Goal: Use online tool/utility: Utilize a website feature to perform a specific function

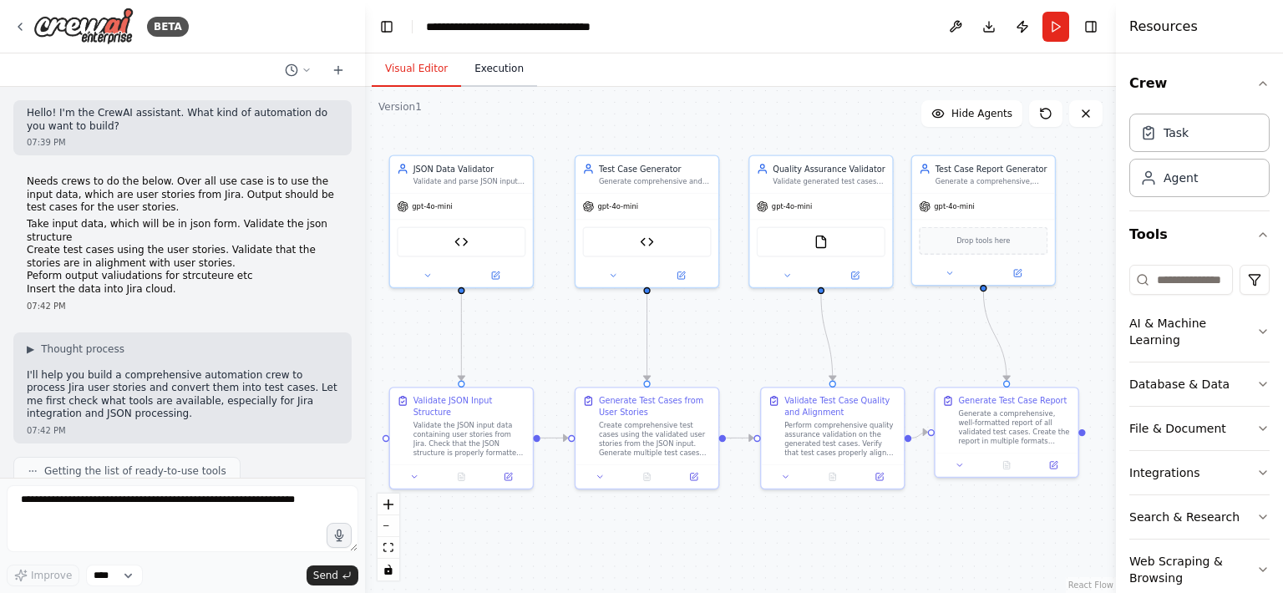
click at [505, 70] on button "Execution" at bounding box center [499, 69] width 76 height 35
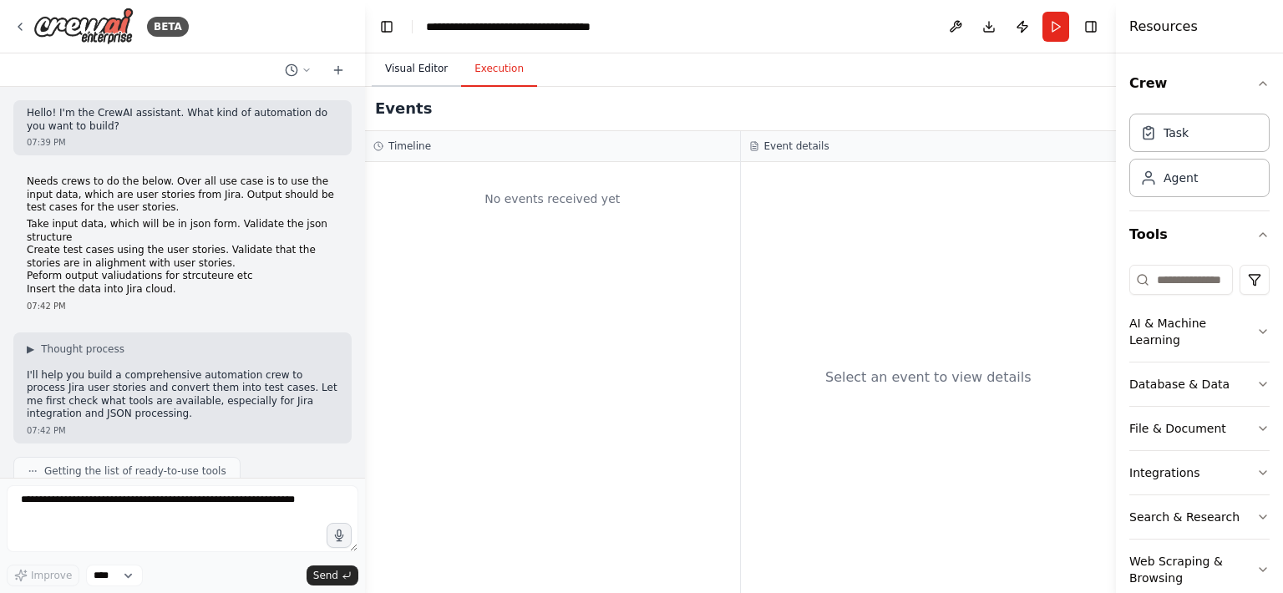
click at [445, 75] on button "Visual Editor" at bounding box center [416, 69] width 89 height 35
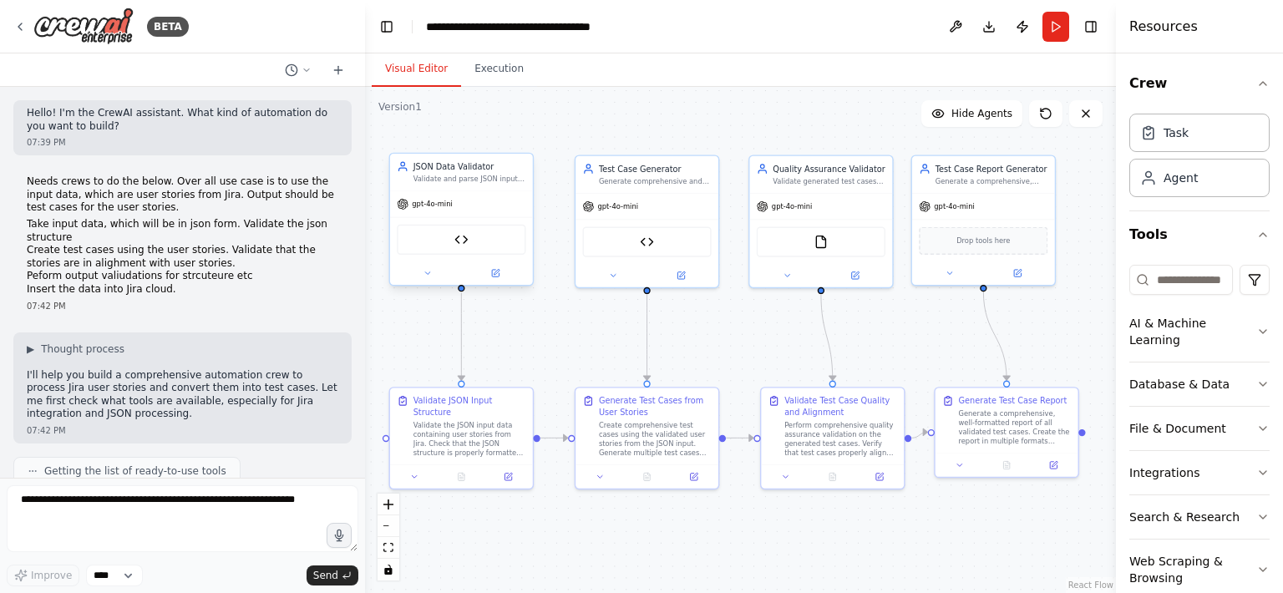
click at [471, 242] on div "JSON Structure Validator" at bounding box center [461, 240] width 129 height 30
click at [431, 274] on icon at bounding box center [427, 273] width 9 height 9
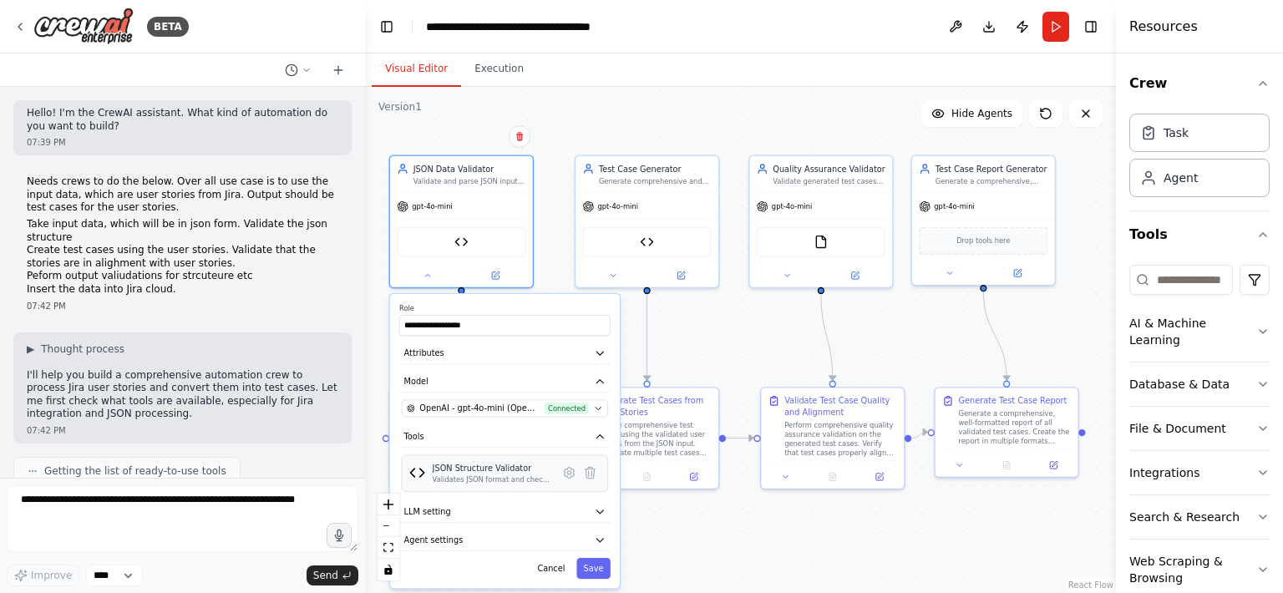
click at [534, 478] on div "Validates JSON format and checks for required user story fields (id, summary, d…" at bounding box center [492, 479] width 119 height 9
click at [573, 473] on icon at bounding box center [569, 473] width 10 height 10
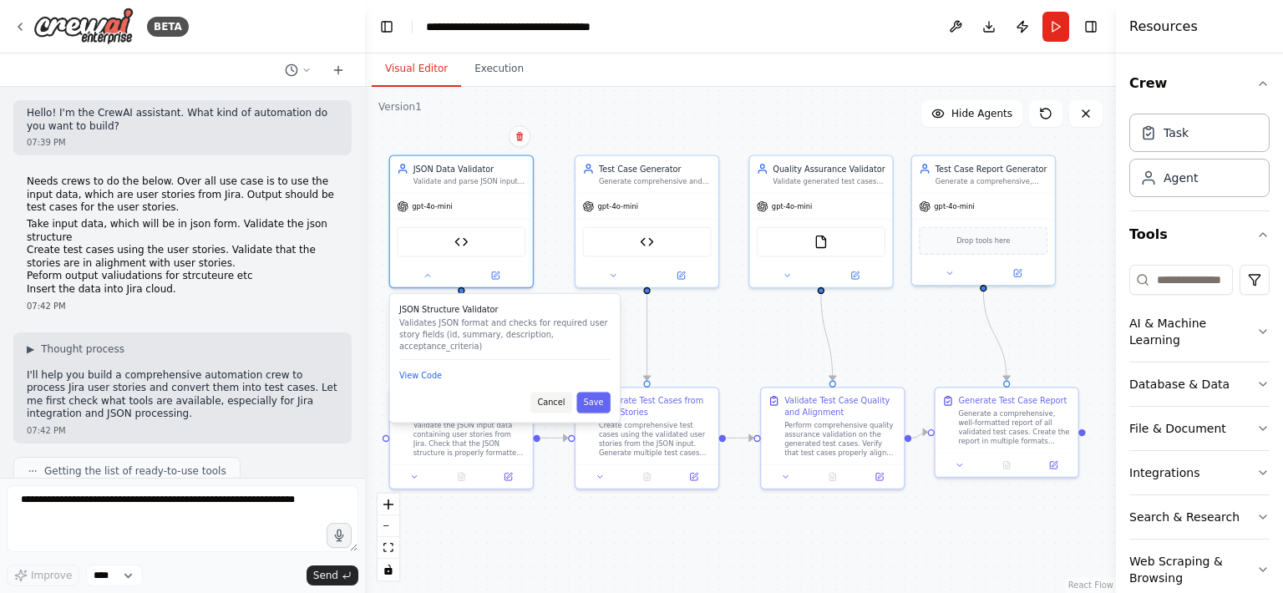
click at [549, 402] on button "Cancel" at bounding box center [551, 402] width 42 height 21
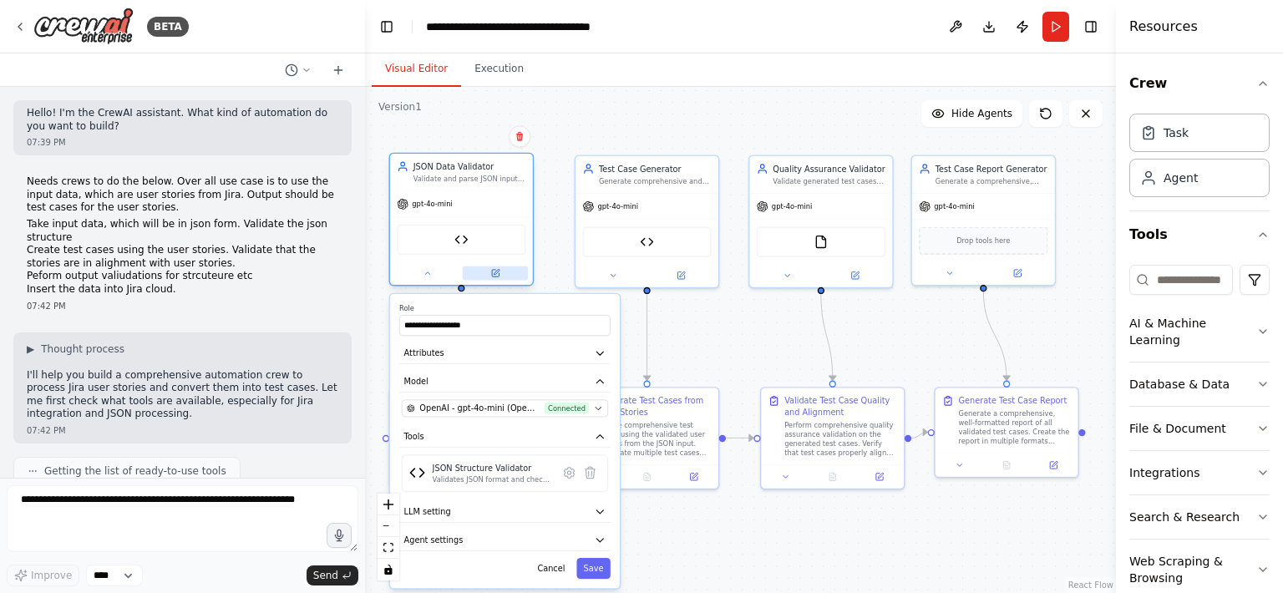
click at [497, 270] on icon at bounding box center [496, 271] width 5 height 5
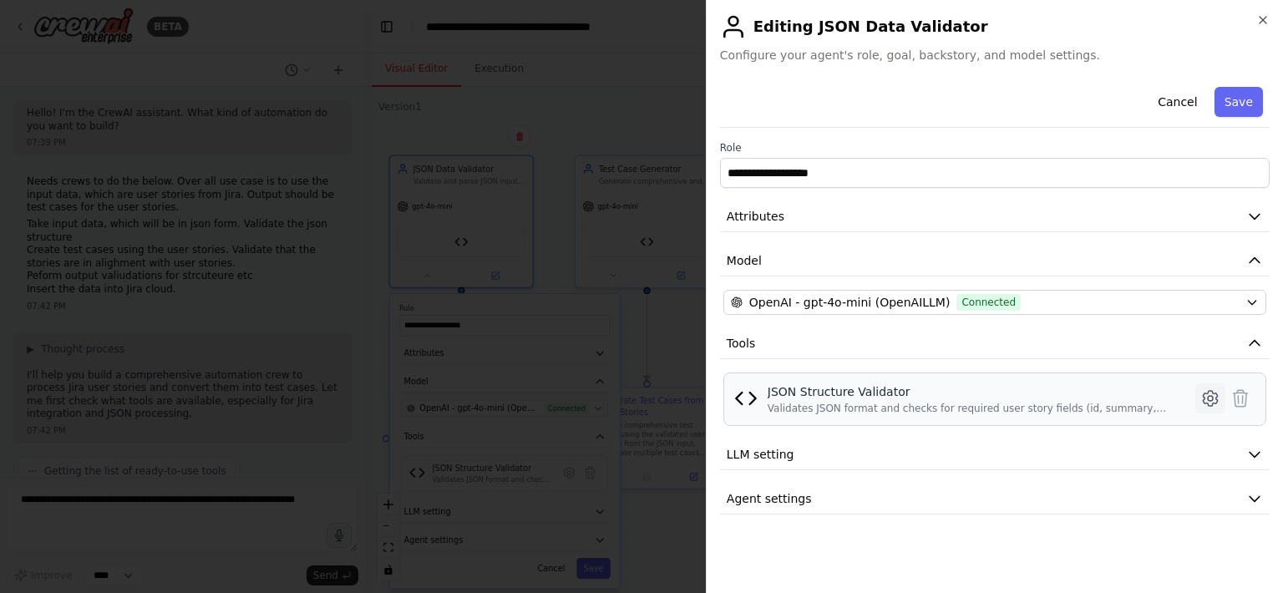
click at [1211, 399] on icon at bounding box center [1209, 398] width 5 height 5
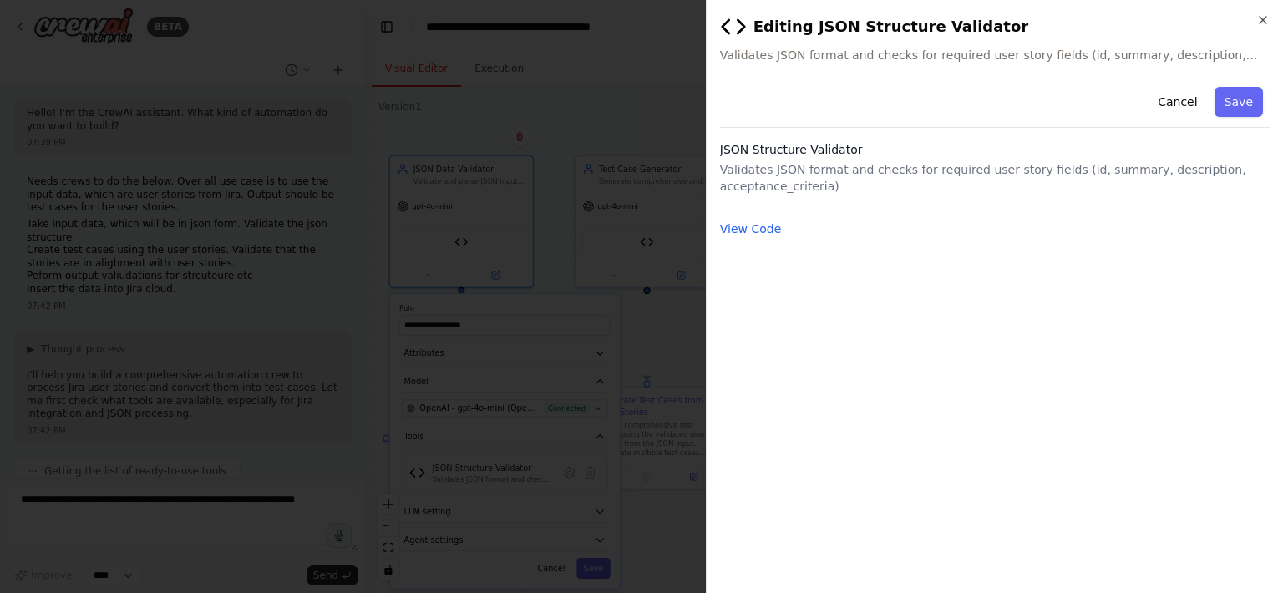
click at [833, 169] on p "Validates JSON format and checks for required user story fields (id, summary, d…" at bounding box center [994, 177] width 549 height 33
click at [1171, 102] on button "Cancel" at bounding box center [1176, 102] width 59 height 30
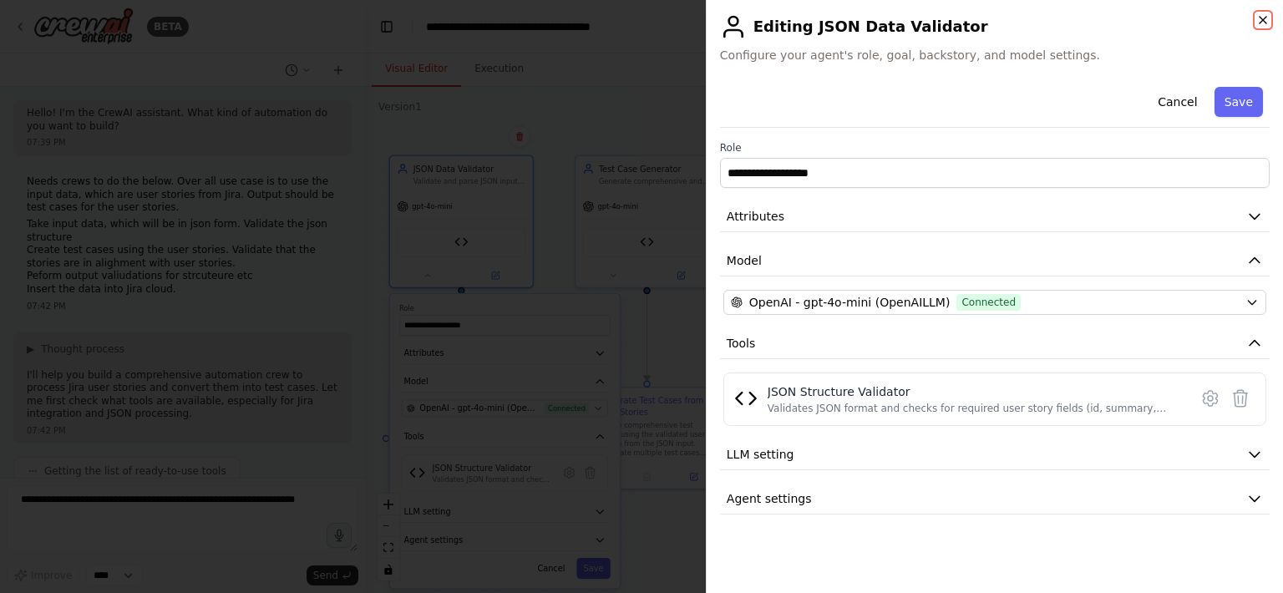
click at [1264, 20] on icon "button" at bounding box center [1262, 19] width 13 height 13
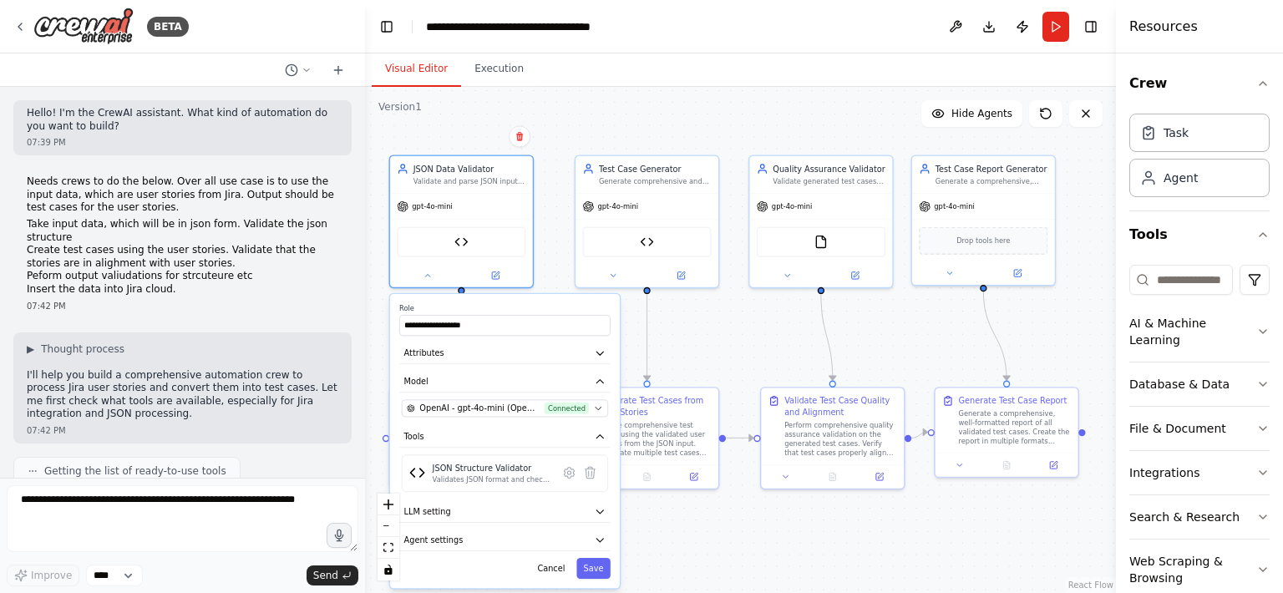
click at [959, 30] on button at bounding box center [955, 27] width 27 height 30
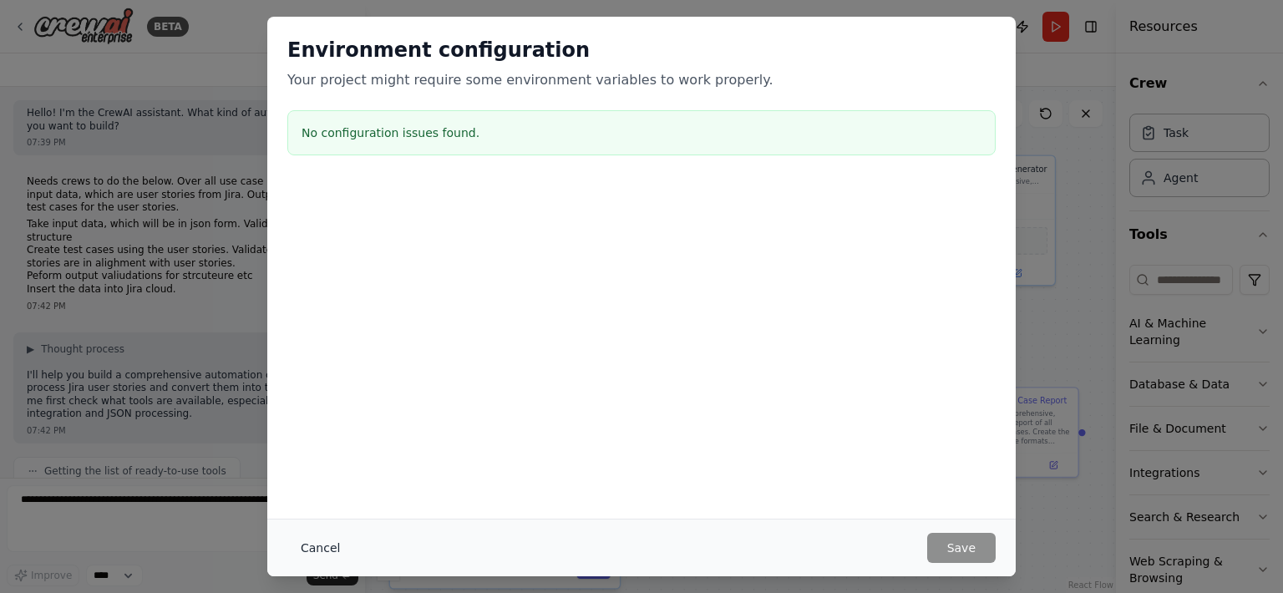
click at [304, 549] on button "Cancel" at bounding box center [320, 548] width 66 height 30
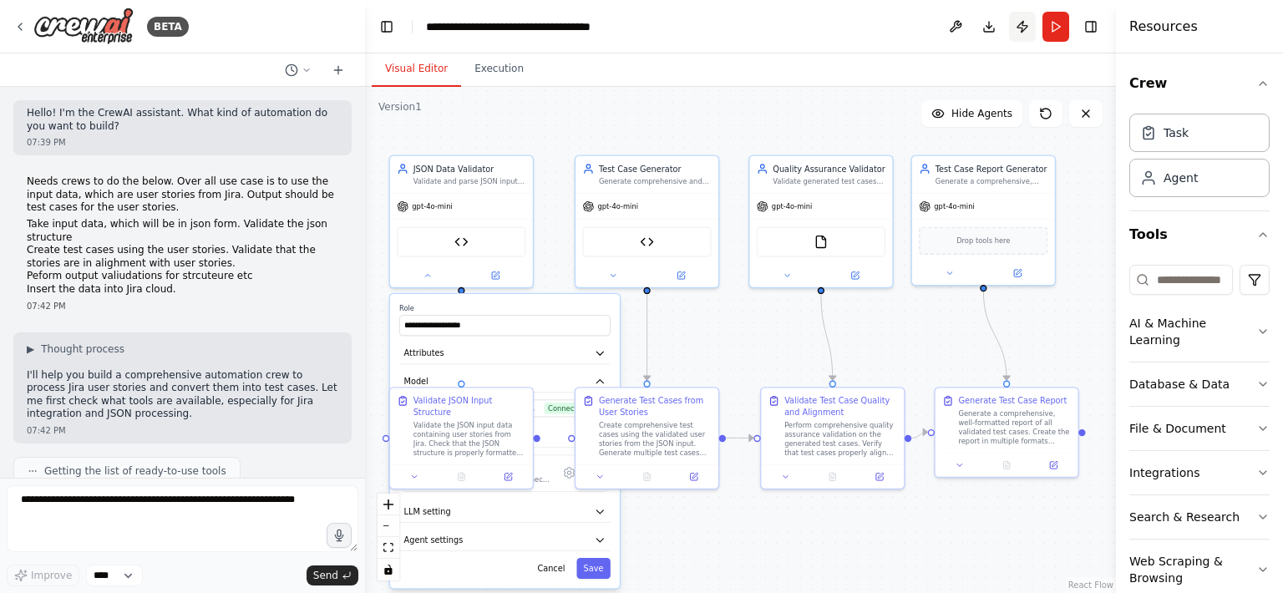
click at [1025, 32] on button "Publish" at bounding box center [1022, 27] width 27 height 30
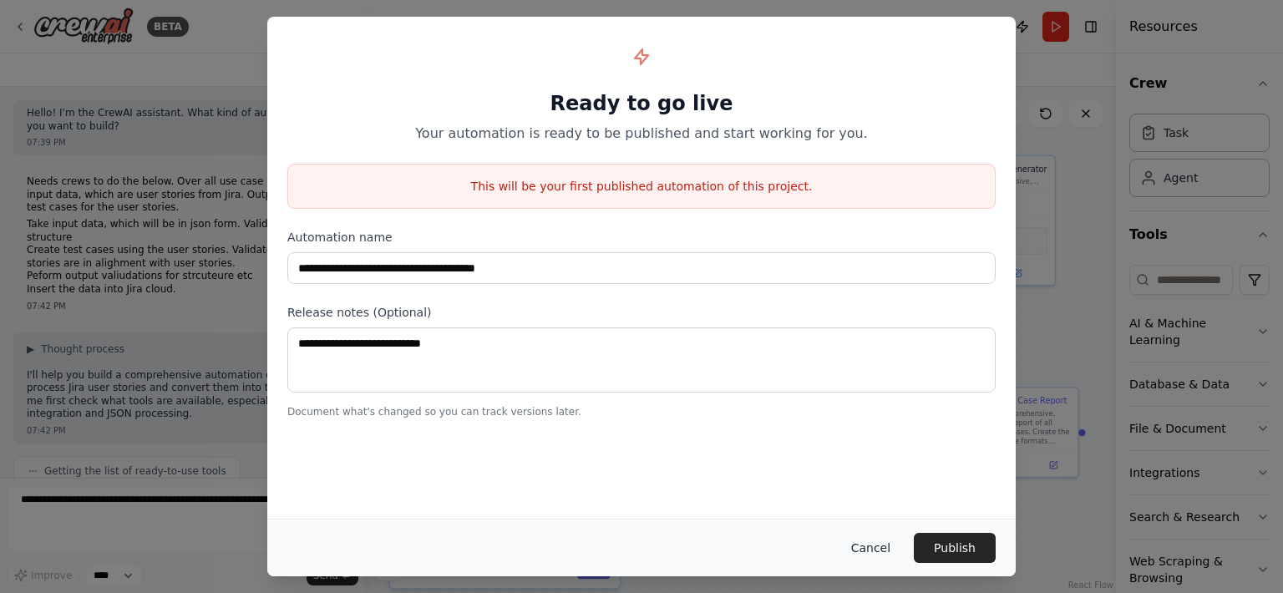
click at [872, 551] on button "Cancel" at bounding box center [871, 548] width 66 height 30
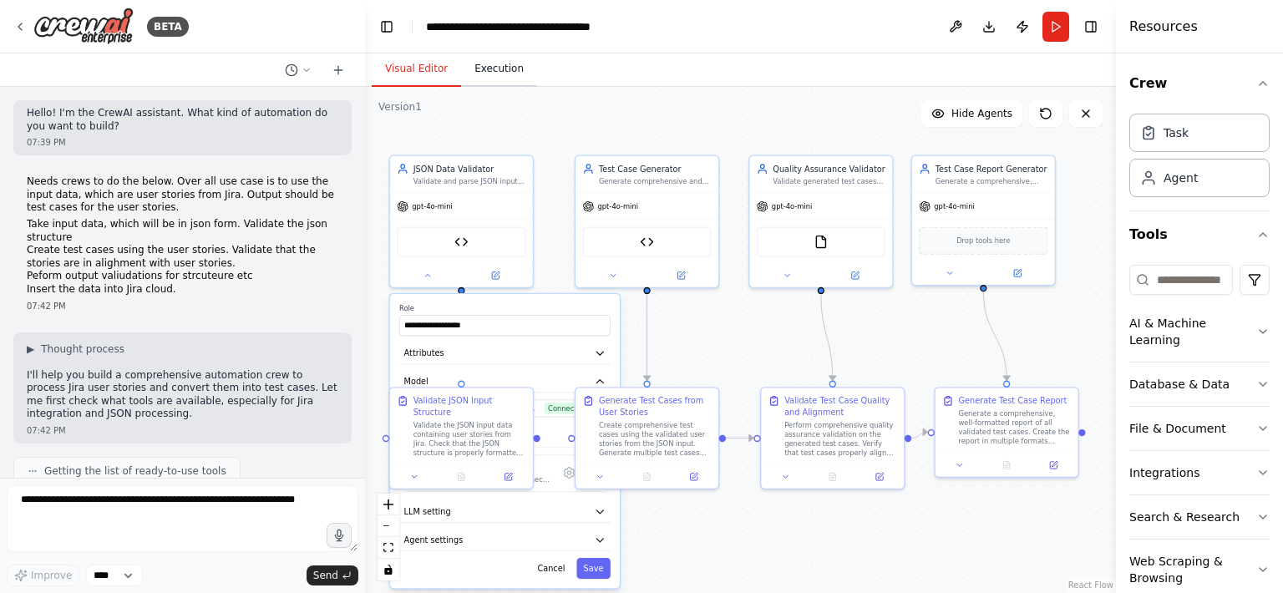
click at [499, 70] on button "Execution" at bounding box center [499, 69] width 76 height 35
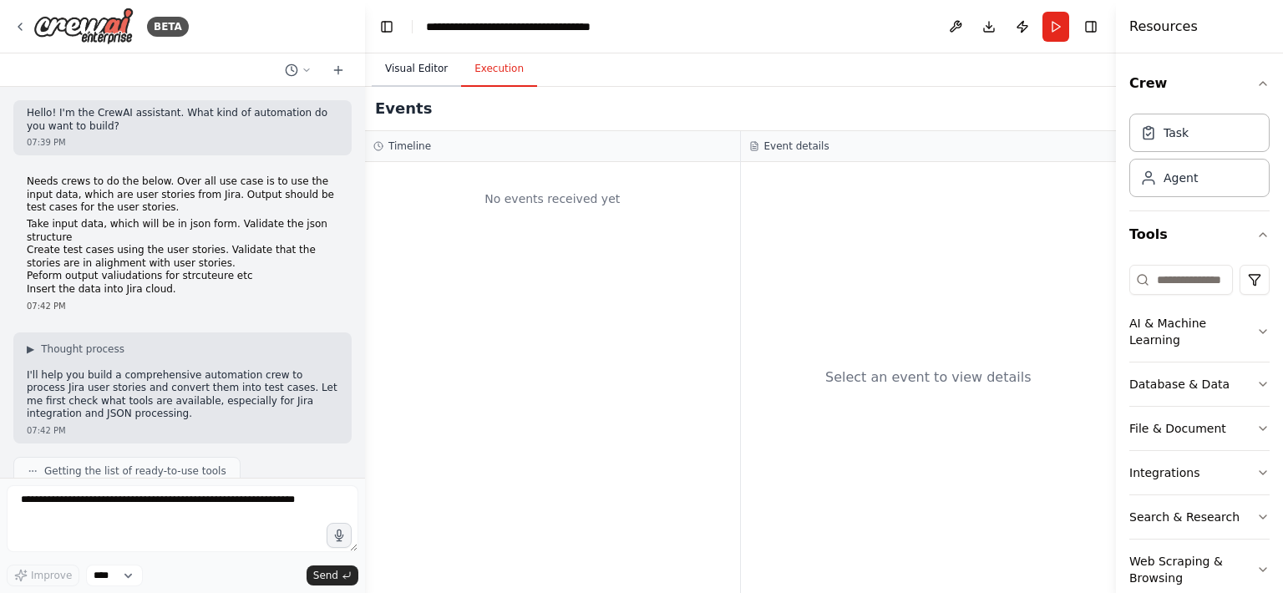
click at [433, 67] on button "Visual Editor" at bounding box center [416, 69] width 89 height 35
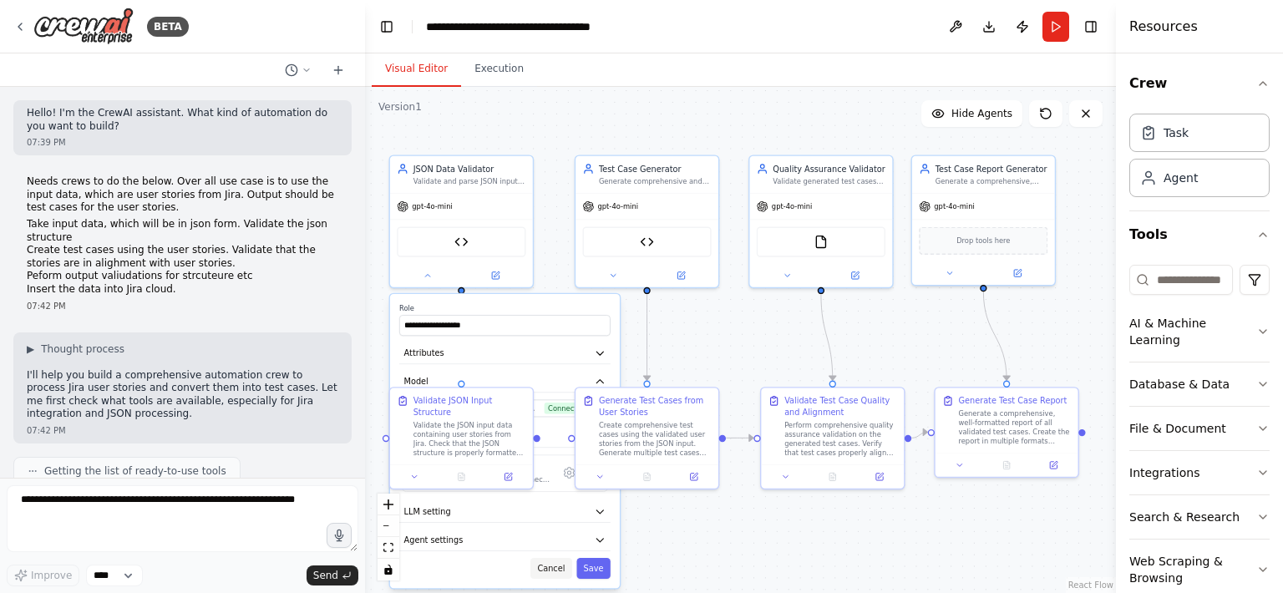
click at [559, 562] on button "Cancel" at bounding box center [551, 568] width 42 height 21
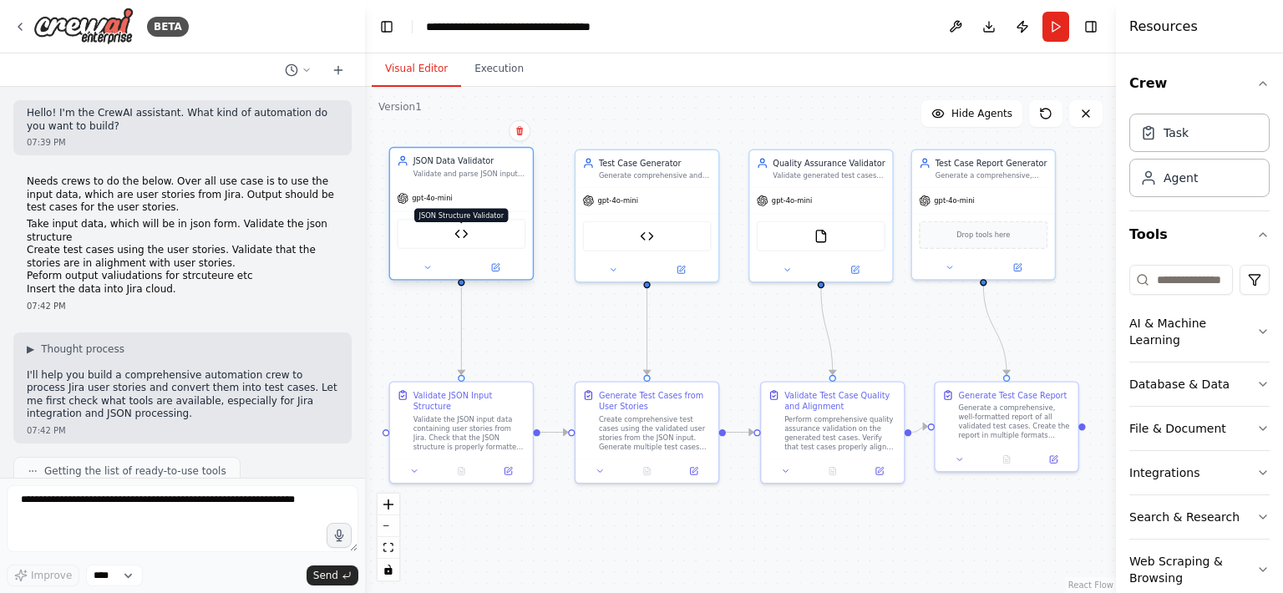
click at [468, 237] on img at bounding box center [461, 234] width 14 height 14
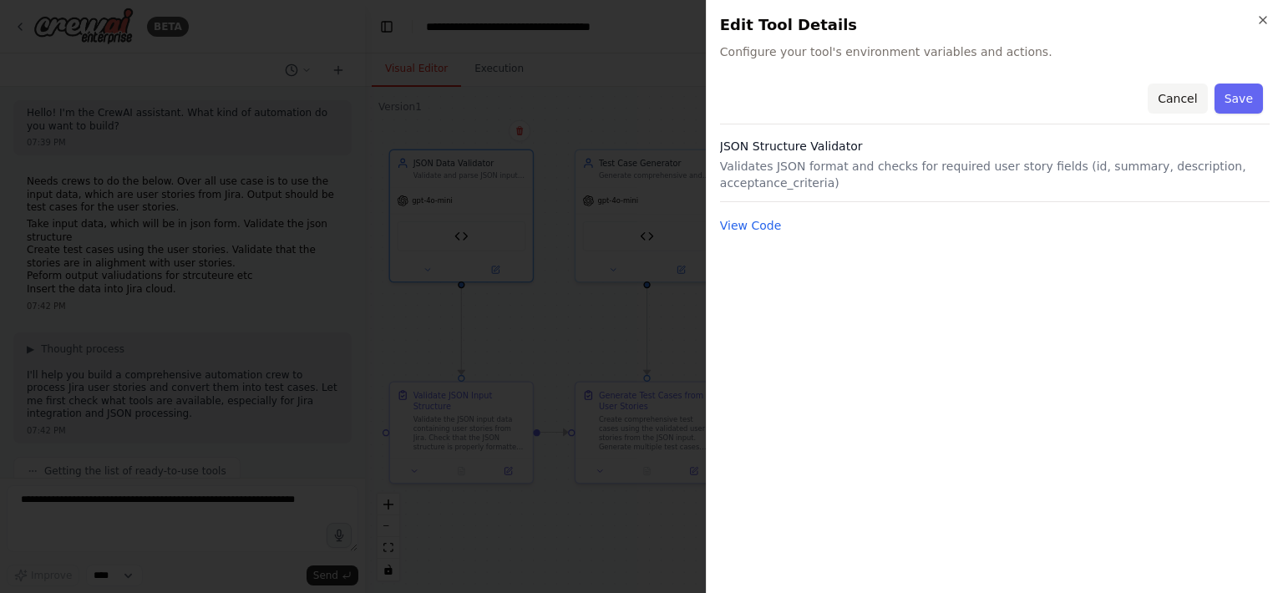
click at [1190, 109] on button "Cancel" at bounding box center [1176, 99] width 59 height 30
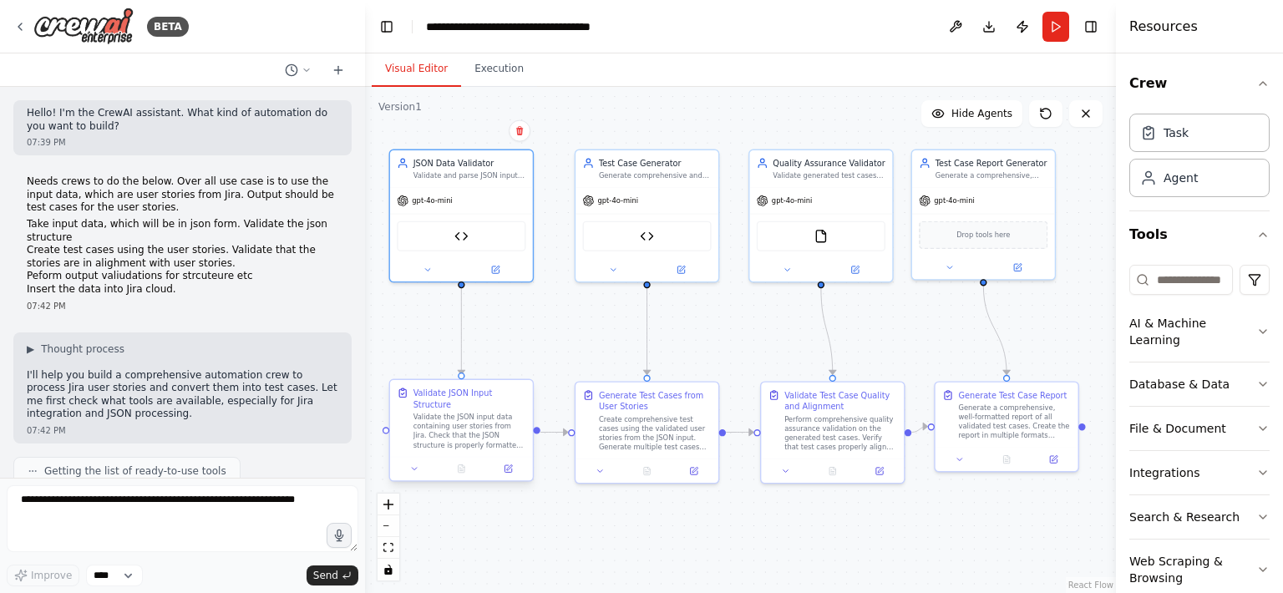
click at [467, 430] on div "Validate the JSON input data containing user stories from Jira. Check that the …" at bounding box center [469, 431] width 113 height 37
click at [506, 471] on icon at bounding box center [507, 468] width 7 height 7
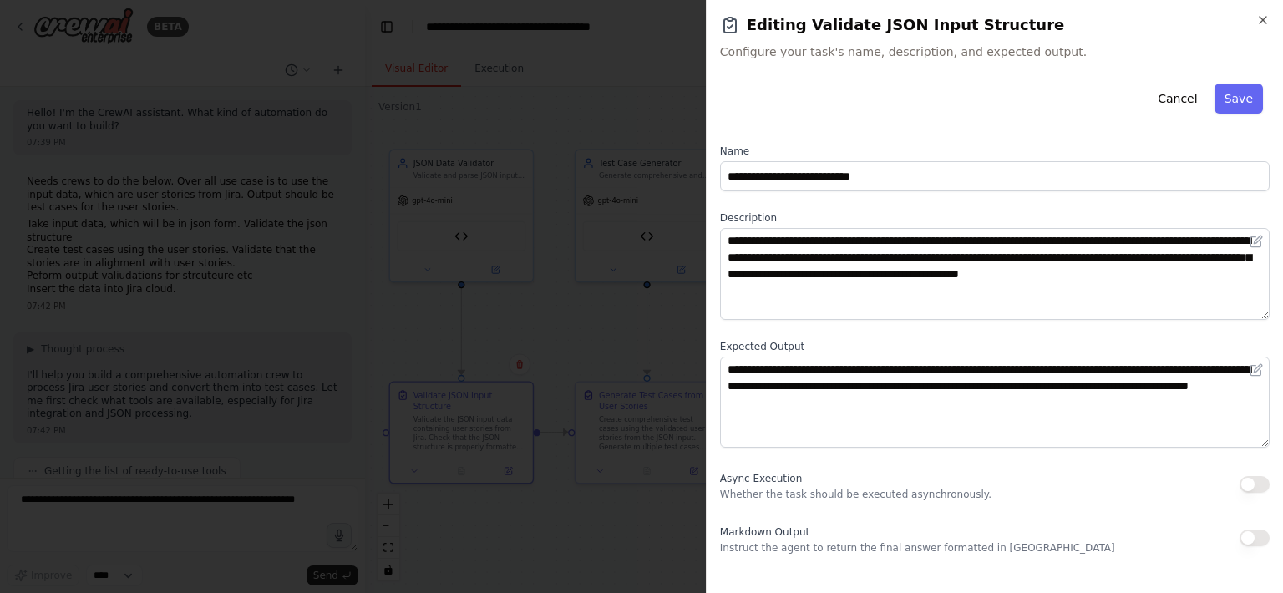
click at [789, 494] on p "Whether the task should be executed asynchronously." at bounding box center [855, 494] width 271 height 13
click at [1252, 367] on icon at bounding box center [1255, 369] width 13 height 13
click at [1256, 372] on icon at bounding box center [1255, 369] width 13 height 13
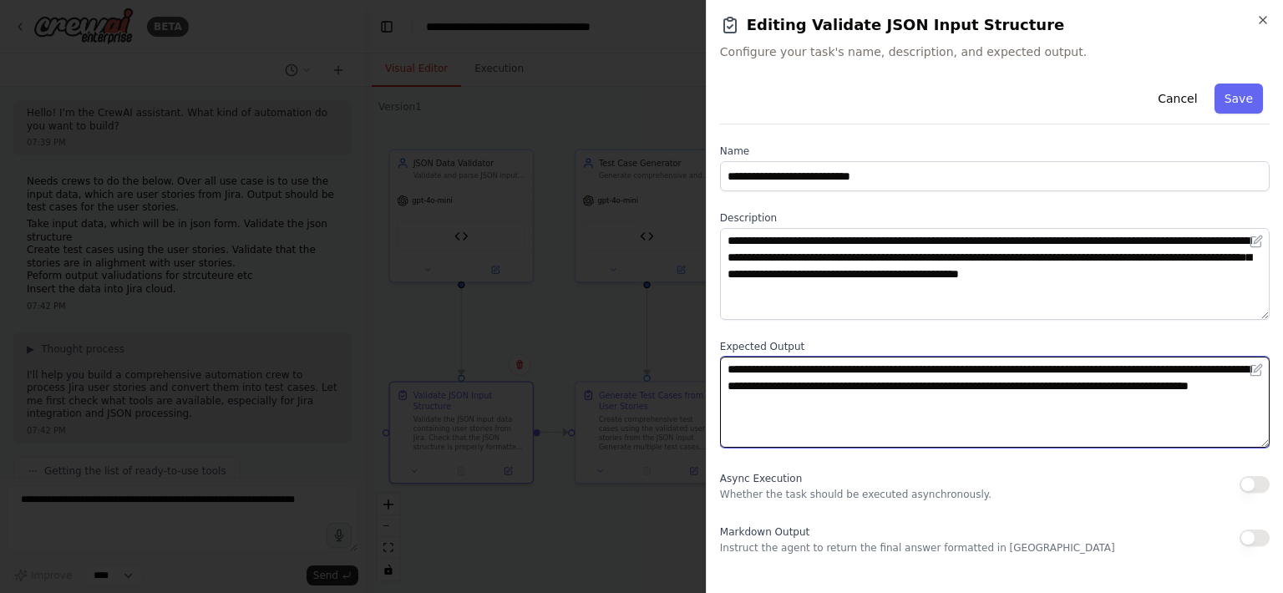
click at [915, 402] on textarea "**********" at bounding box center [994, 403] width 549 height 92
click at [959, 404] on textarea "**********" at bounding box center [994, 403] width 549 height 92
type textarea "**********"
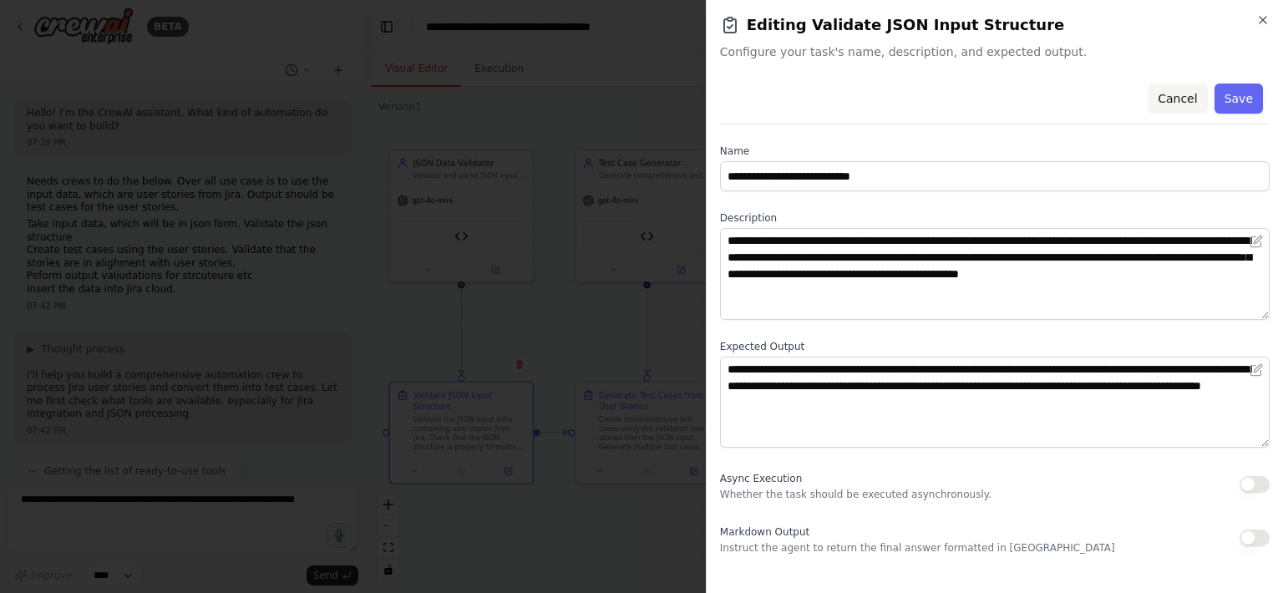
click at [1169, 104] on button "Cancel" at bounding box center [1176, 99] width 59 height 30
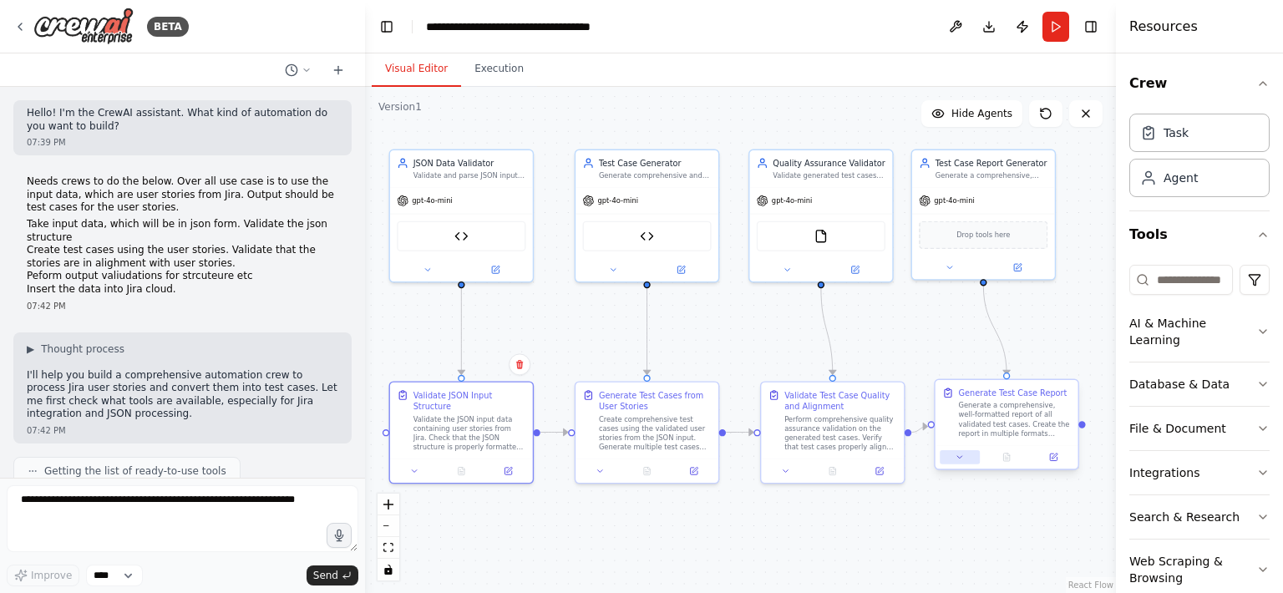
click at [955, 462] on button at bounding box center [959, 457] width 40 height 14
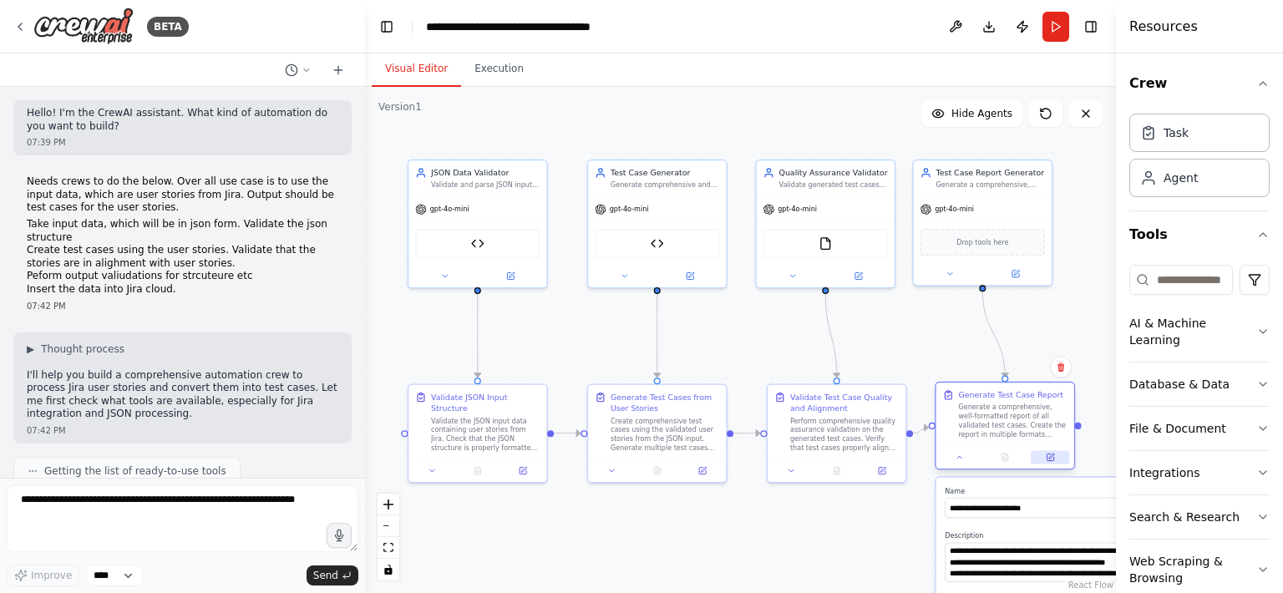
click at [1052, 453] on icon at bounding box center [1051, 455] width 5 height 5
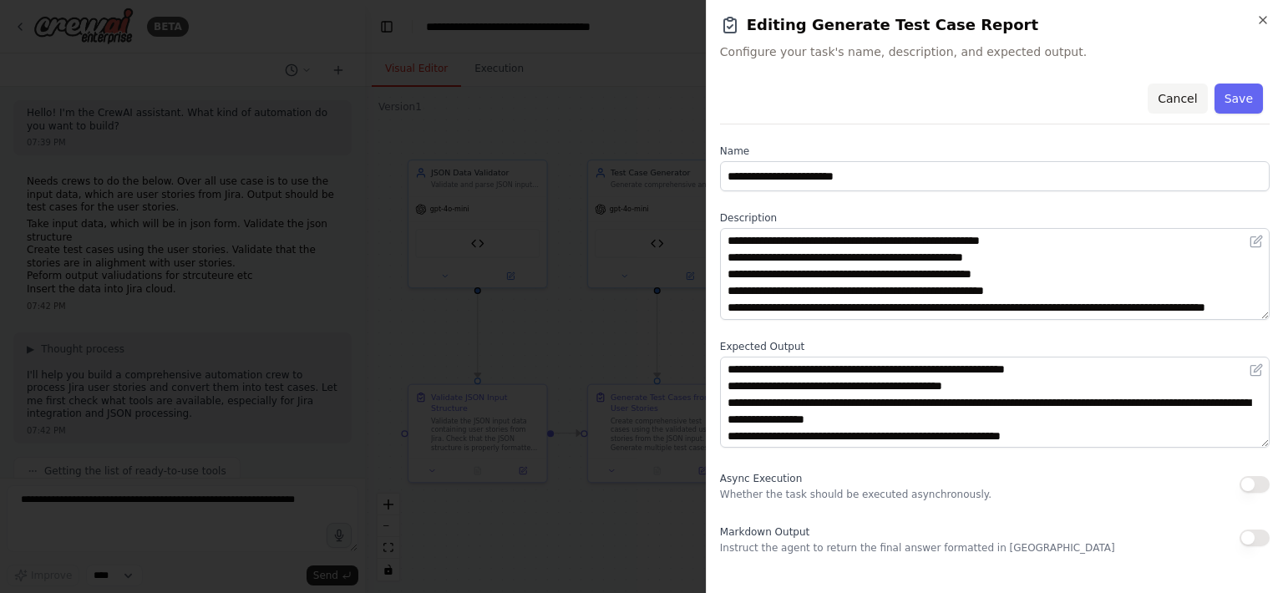
click at [1177, 84] on button "Cancel" at bounding box center [1176, 99] width 59 height 30
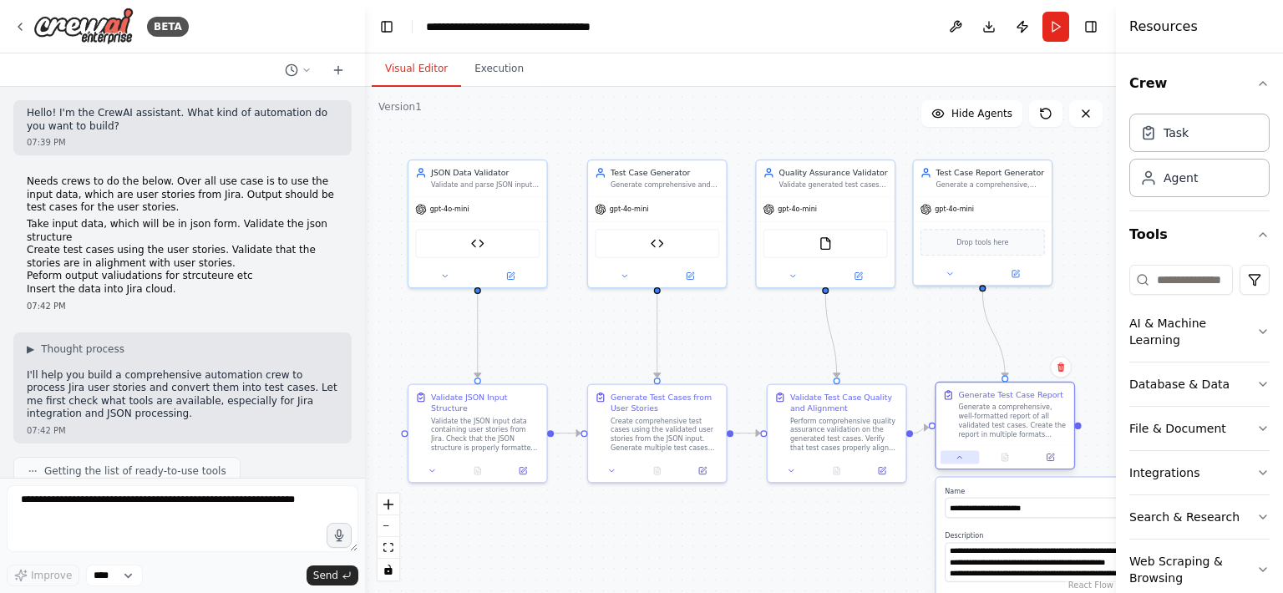
click at [960, 458] on icon at bounding box center [959, 457] width 9 height 9
click at [488, 244] on div "JSON Structure Validator" at bounding box center [477, 240] width 124 height 29
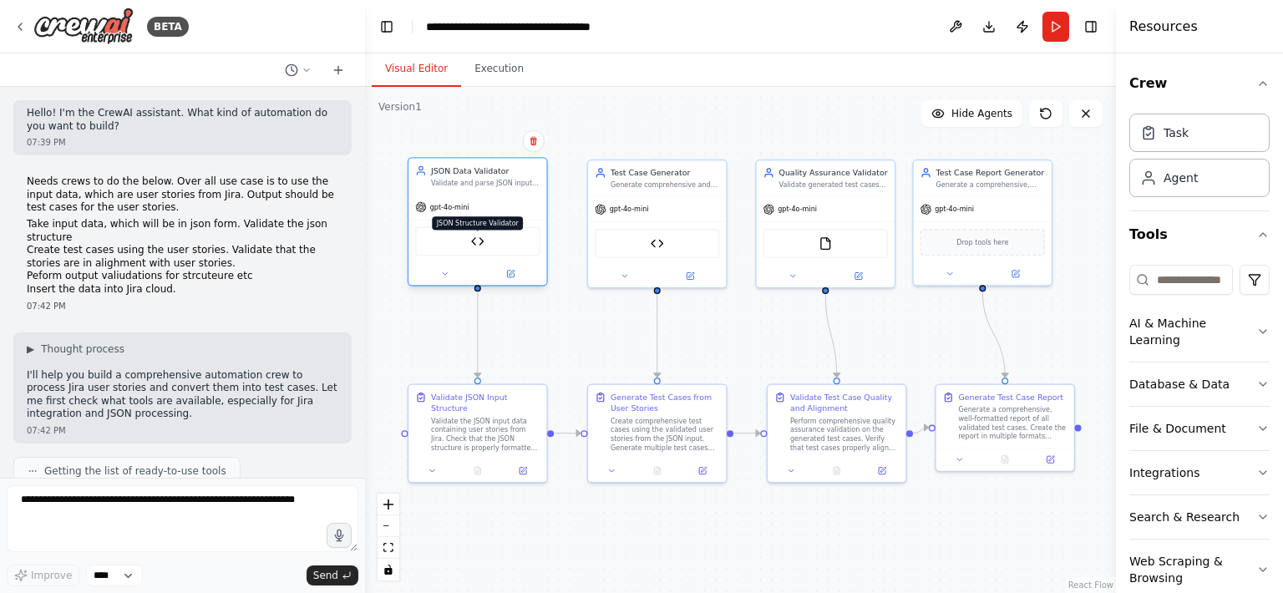
click at [478, 240] on img at bounding box center [477, 241] width 13 height 13
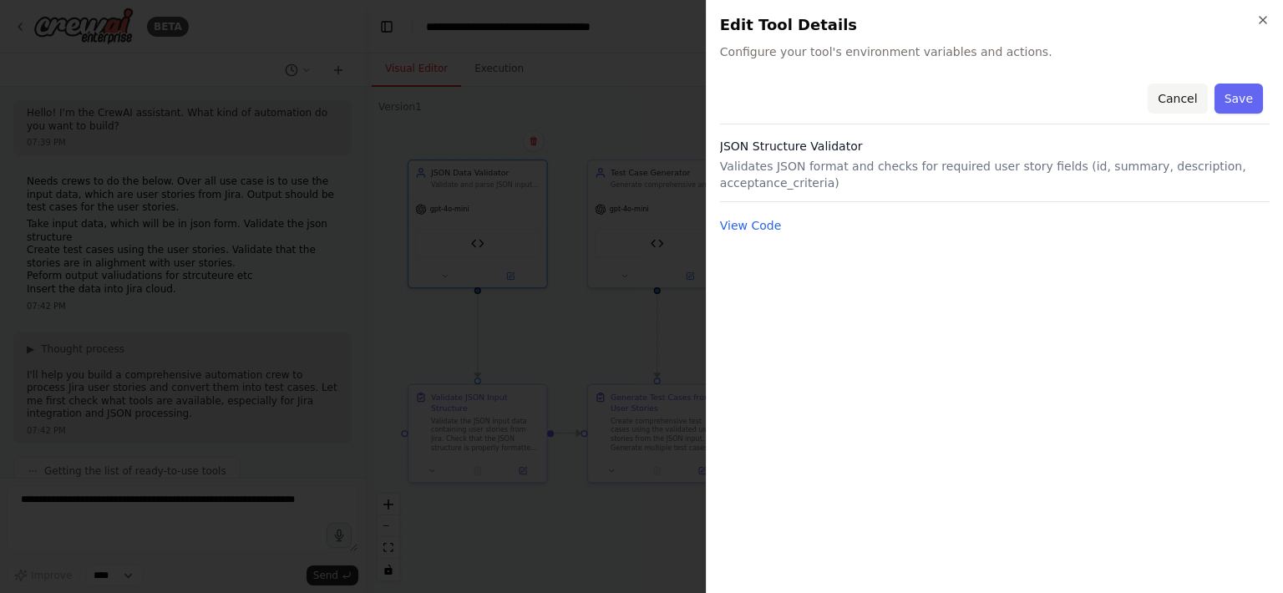
click at [1182, 99] on button "Cancel" at bounding box center [1176, 99] width 59 height 30
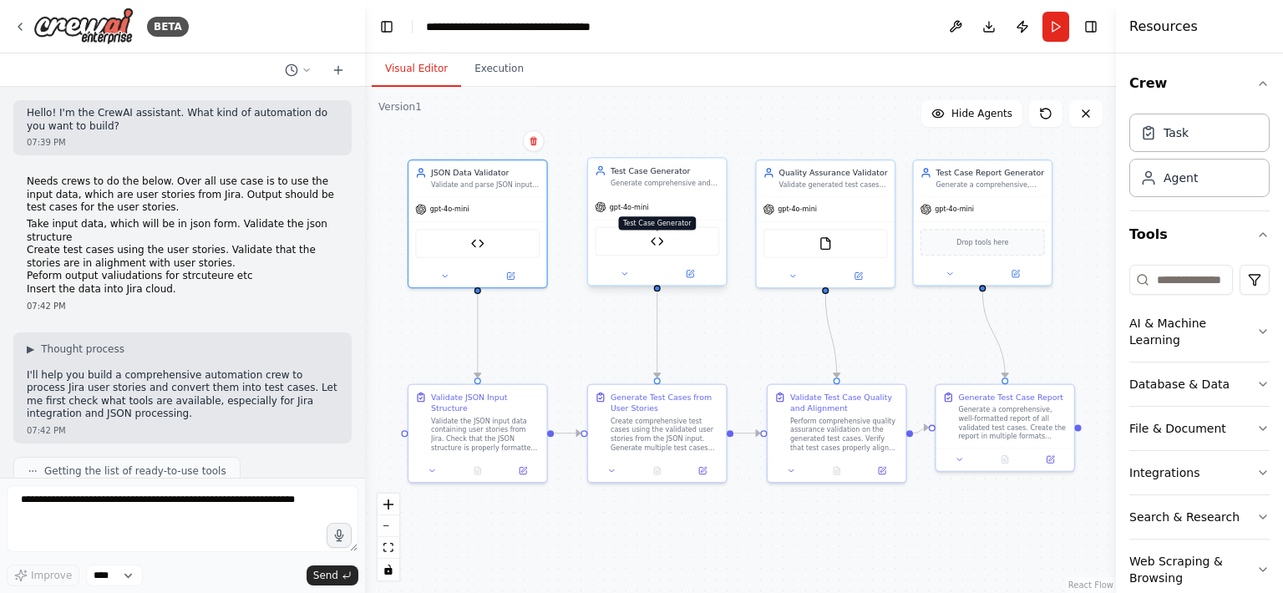
click at [655, 246] on img at bounding box center [656, 241] width 13 height 13
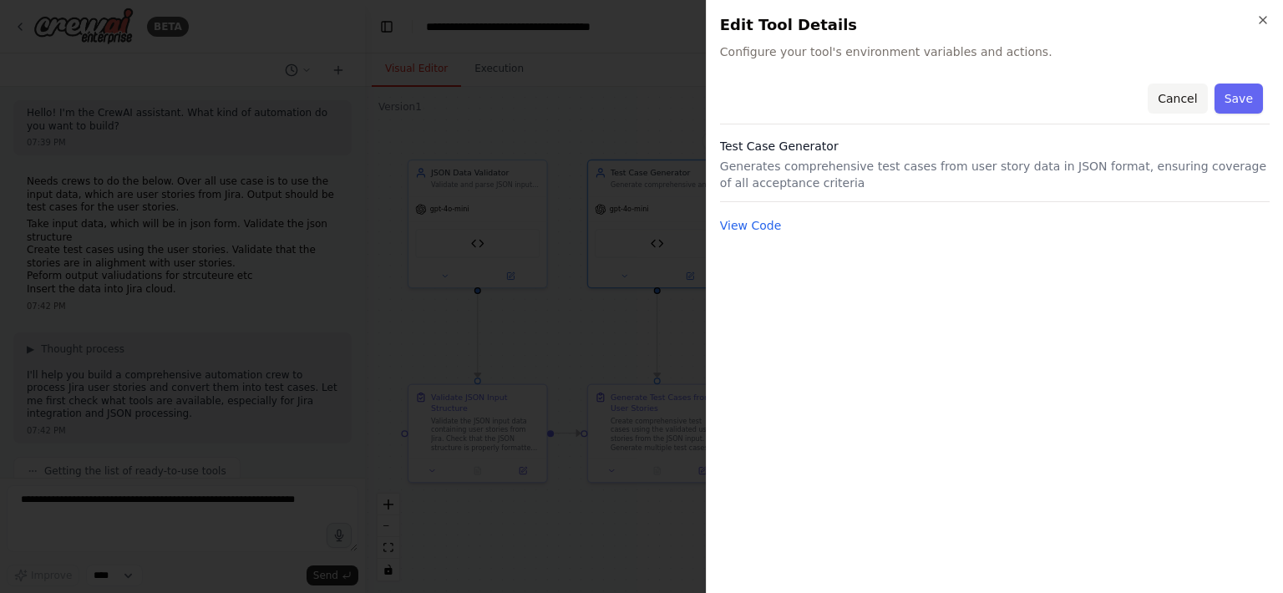
click at [1177, 100] on button "Cancel" at bounding box center [1176, 99] width 59 height 30
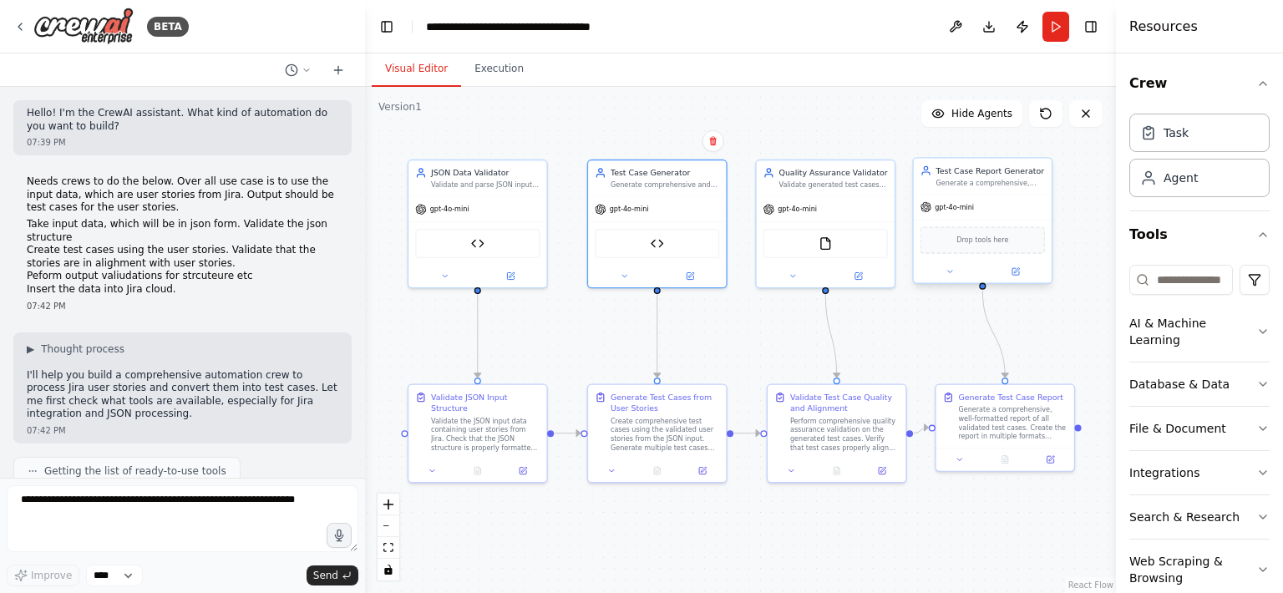
click at [972, 240] on span "Drop tools here" at bounding box center [982, 240] width 52 height 11
click at [984, 240] on span "Drop tools here" at bounding box center [982, 240] width 52 height 11
click at [829, 243] on img at bounding box center [824, 241] width 13 height 13
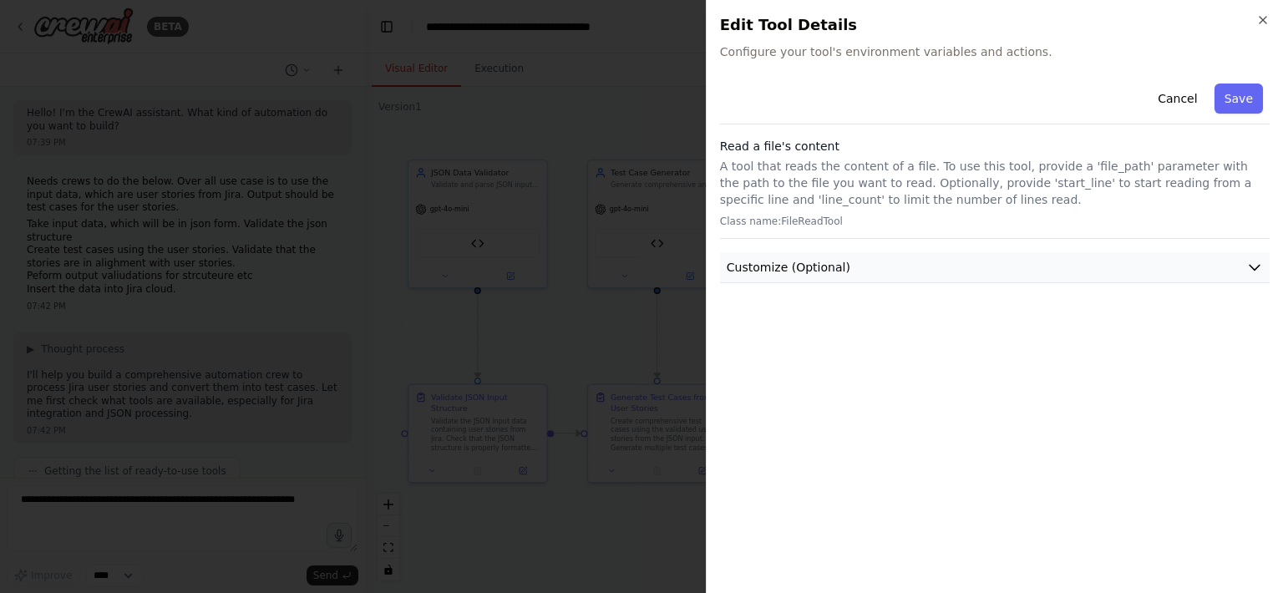
click at [837, 271] on span "Customize (Optional)" at bounding box center [788, 267] width 124 height 17
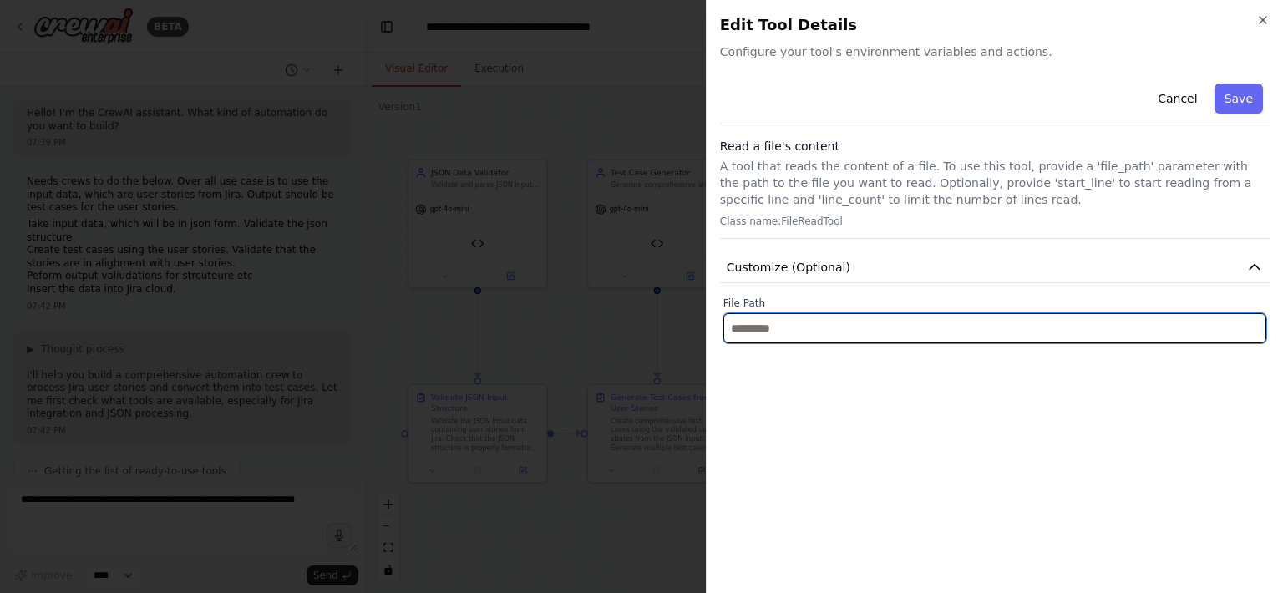
click at [1007, 339] on input "text" at bounding box center [994, 328] width 543 height 30
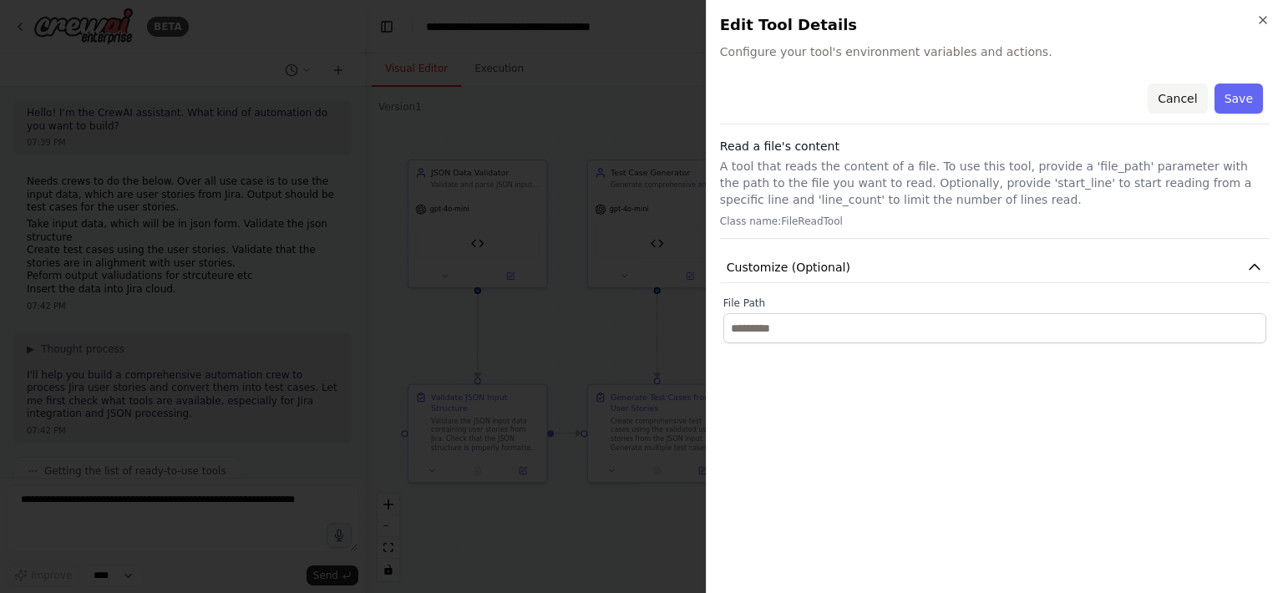
click at [1187, 95] on button "Cancel" at bounding box center [1176, 99] width 59 height 30
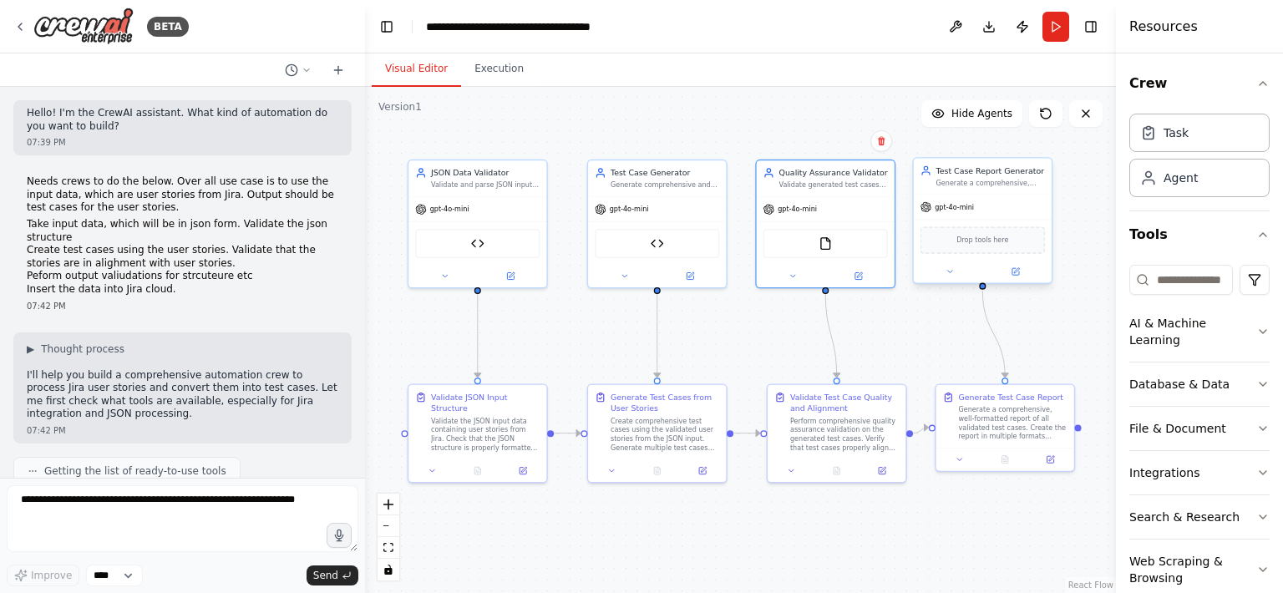
click at [998, 249] on div "Drop tools here" at bounding box center [982, 239] width 124 height 27
click at [998, 235] on span "Drop tools here" at bounding box center [982, 240] width 52 height 11
click at [997, 238] on span "Drop tools here" at bounding box center [982, 240] width 52 height 11
click at [443, 271] on icon at bounding box center [444, 273] width 9 height 9
click at [480, 242] on img at bounding box center [477, 241] width 13 height 13
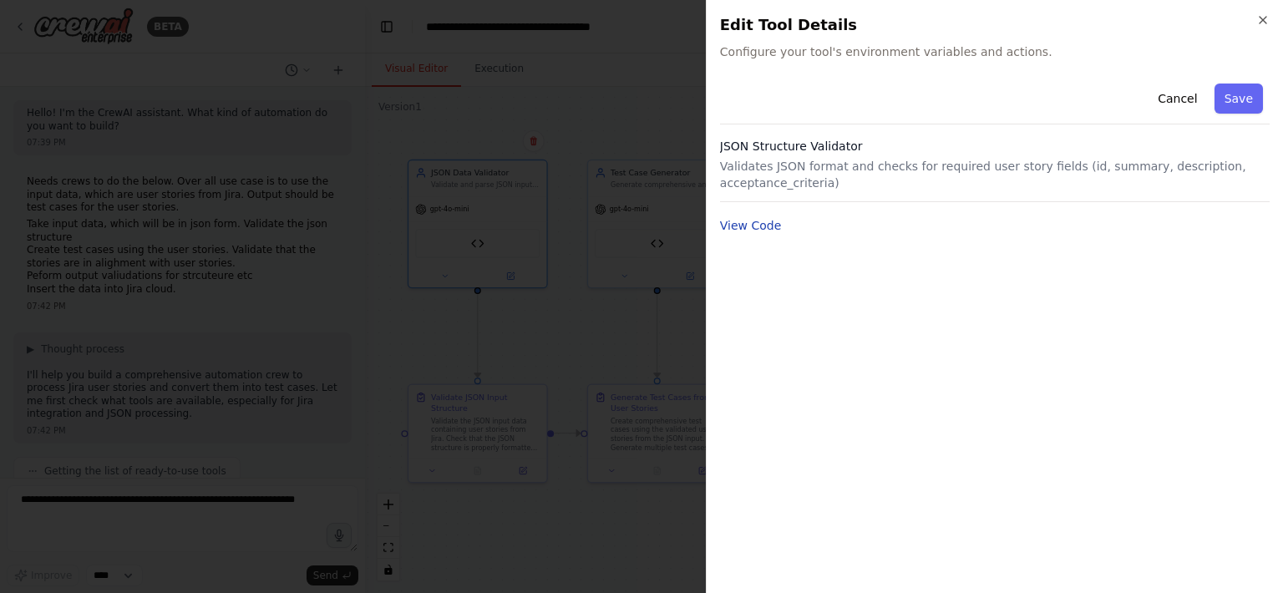
click at [764, 228] on button "View Code" at bounding box center [751, 225] width 62 height 17
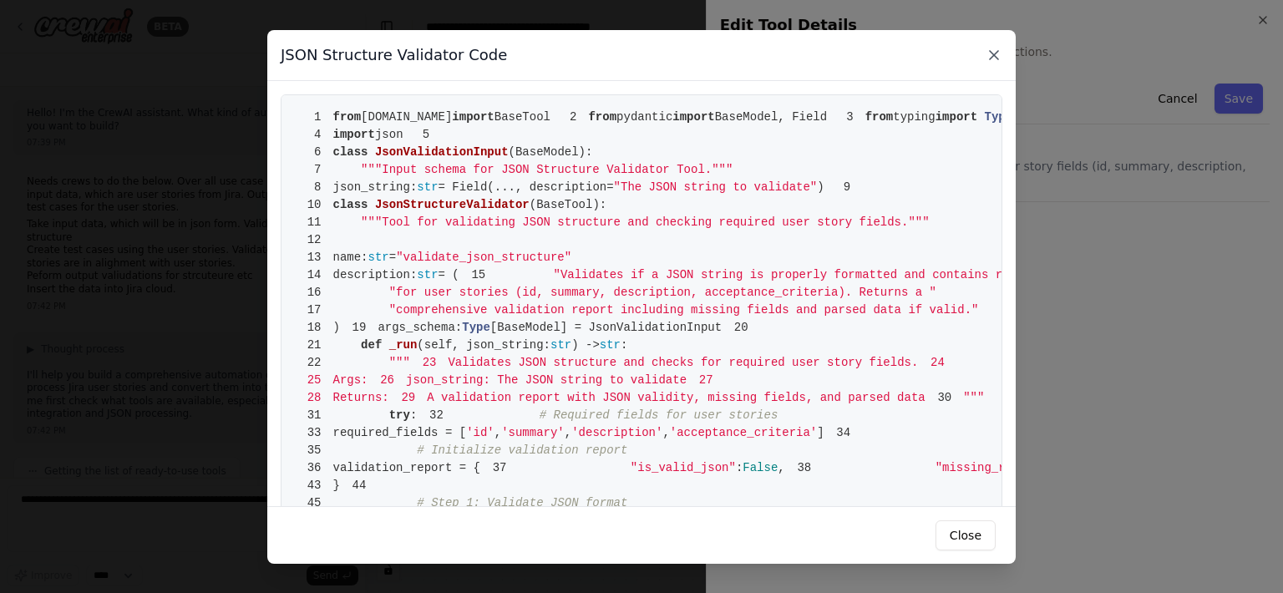
click at [998, 53] on icon at bounding box center [993, 55] width 17 height 17
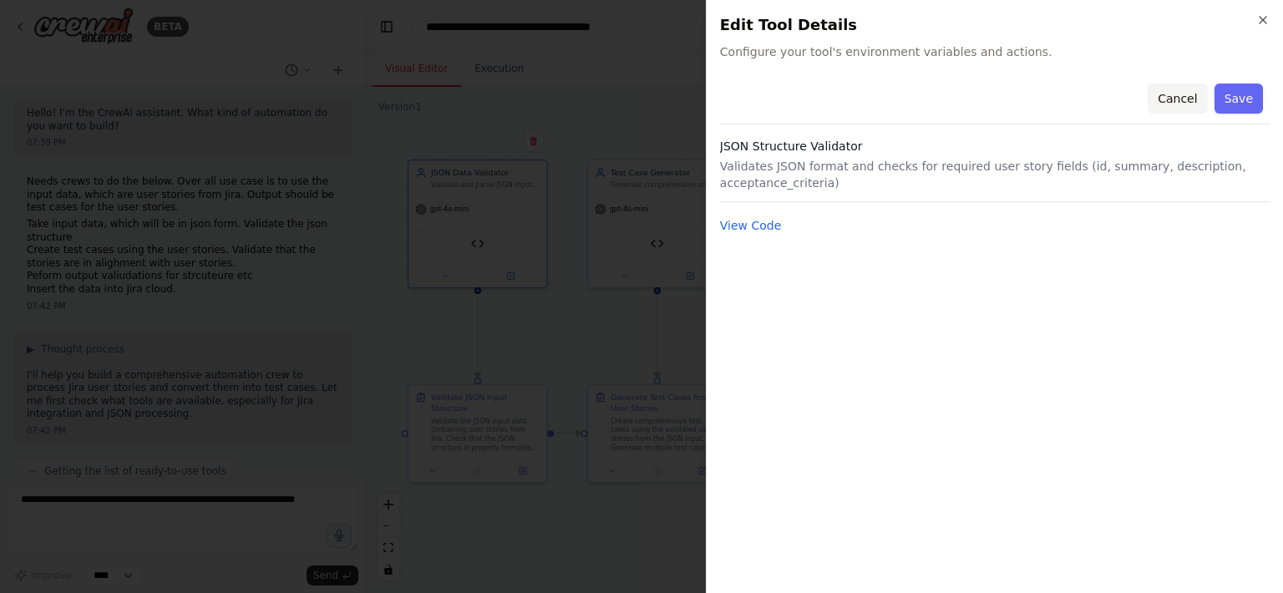
click at [1176, 98] on button "Cancel" at bounding box center [1176, 99] width 59 height 30
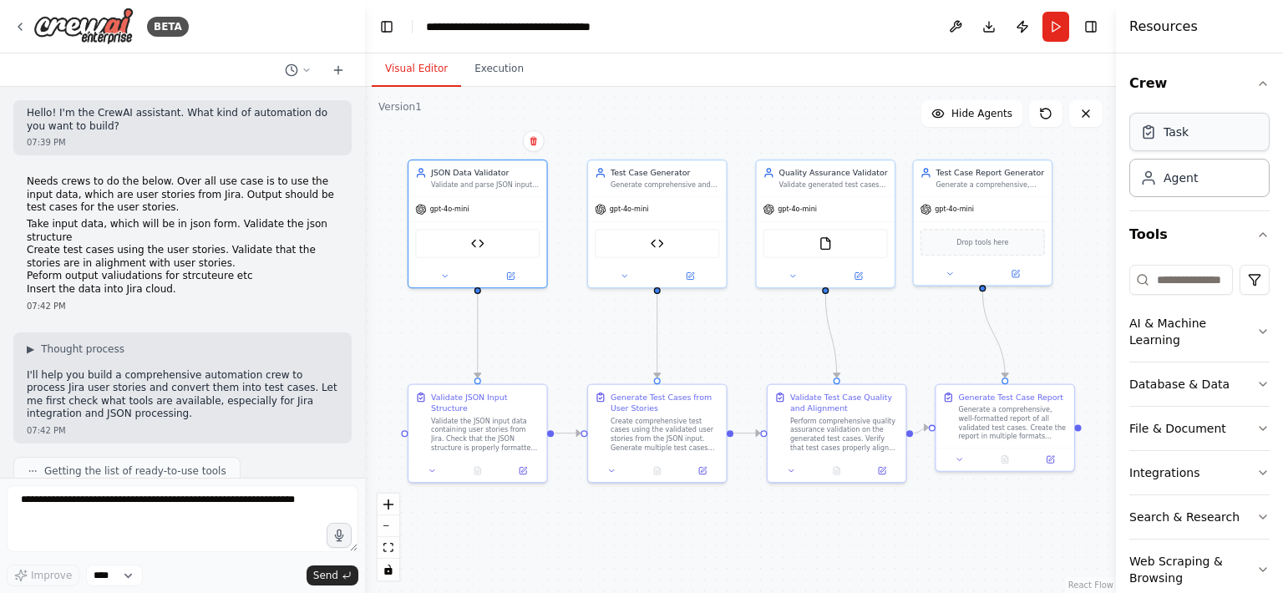
click at [1240, 139] on div "Task" at bounding box center [1199, 132] width 140 height 38
click at [1204, 185] on div "Agent" at bounding box center [1199, 177] width 140 height 38
click at [1265, 82] on icon "button" at bounding box center [1262, 83] width 13 height 13
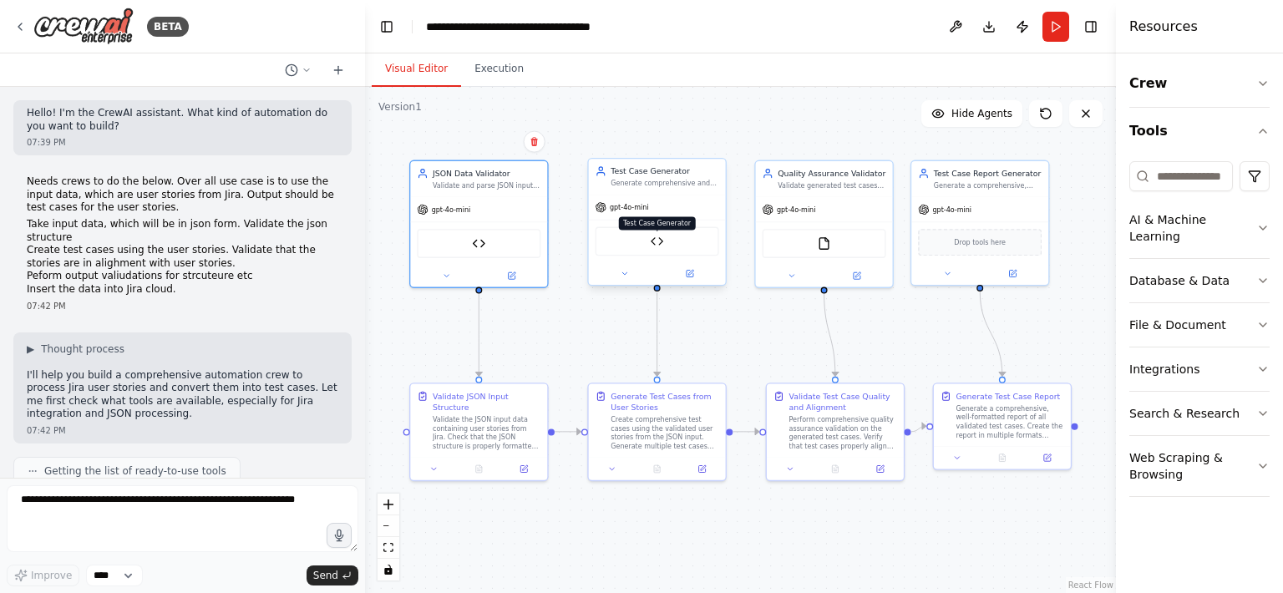
click at [656, 243] on img at bounding box center [656, 241] width 13 height 13
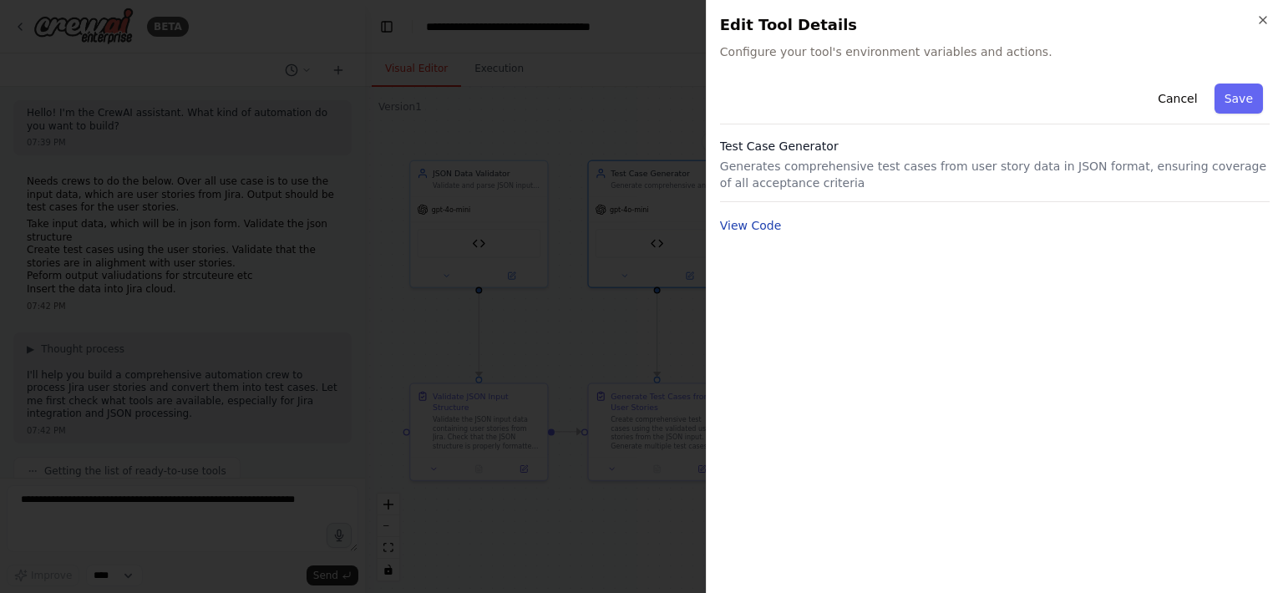
click at [735, 230] on button "View Code" at bounding box center [751, 225] width 62 height 17
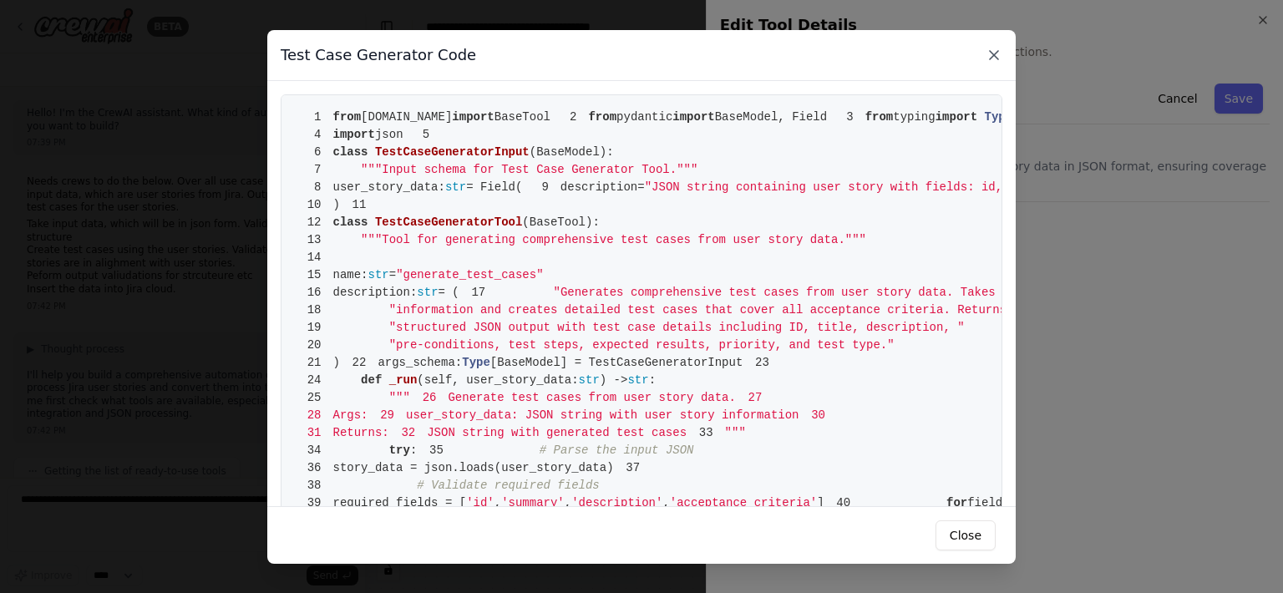
click at [990, 54] on icon at bounding box center [993, 55] width 17 height 17
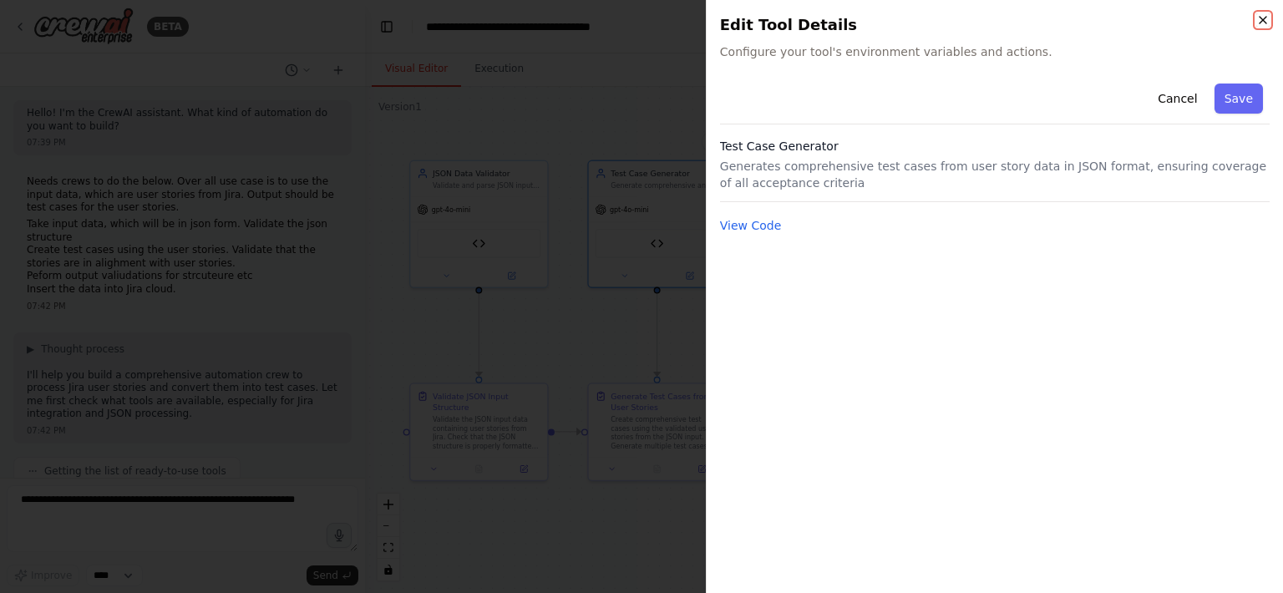
click at [1258, 23] on icon "button" at bounding box center [1262, 19] width 13 height 13
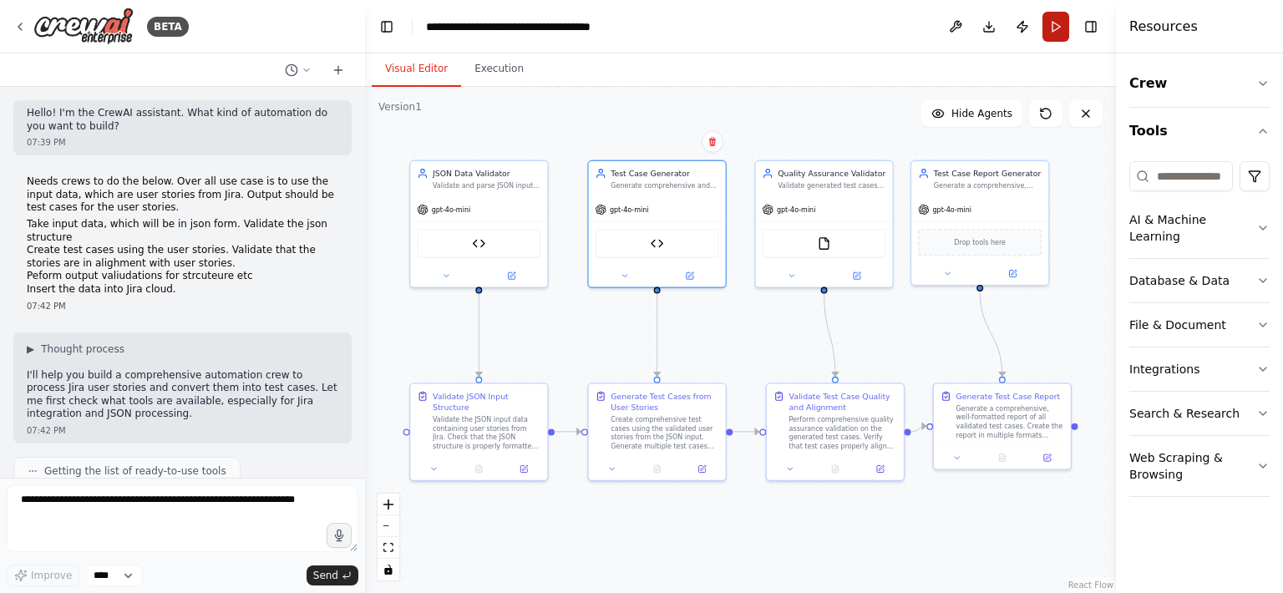
click at [1059, 25] on button "Run" at bounding box center [1055, 27] width 27 height 30
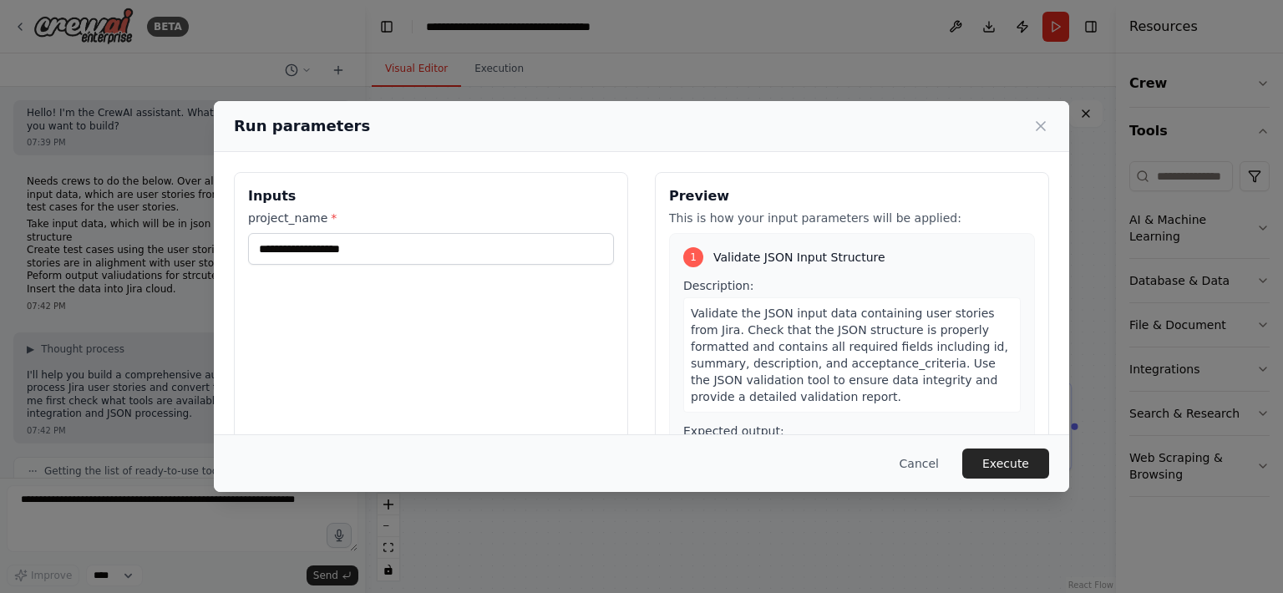
click at [748, 320] on div "Validate the JSON input data containing user stories from Jira. Check that the …" at bounding box center [851, 354] width 337 height 115
click at [807, 380] on span "Validate the JSON input data containing user stories from Jira. Check that the …" at bounding box center [849, 354] width 317 height 97
click at [823, 396] on span "Validate the JSON input data containing user stories from Jira. Check that the …" at bounding box center [849, 354] width 317 height 97
click at [823, 395] on span "Validate the JSON input data containing user stories from Jira. Check that the …" at bounding box center [849, 354] width 317 height 97
click at [823, 394] on span "Validate the JSON input data containing user stories from Jira. Check that the …" at bounding box center [849, 354] width 317 height 97
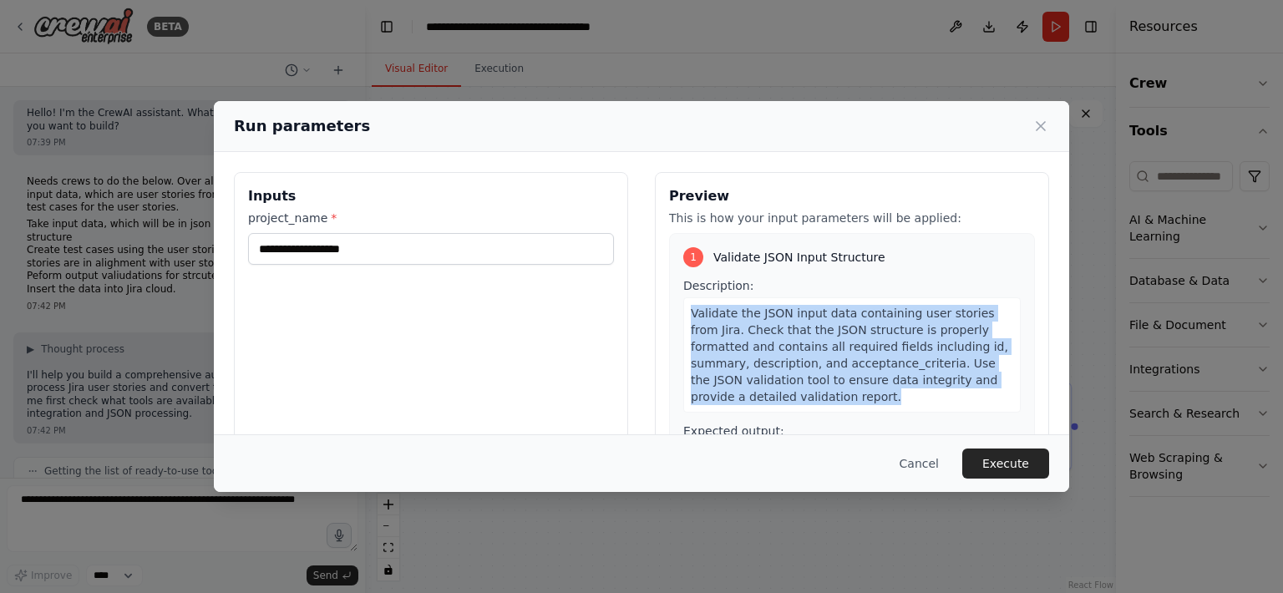
click at [823, 395] on span "Validate the JSON input data containing user stories from Jira. Check that the …" at bounding box center [849, 354] width 317 height 97
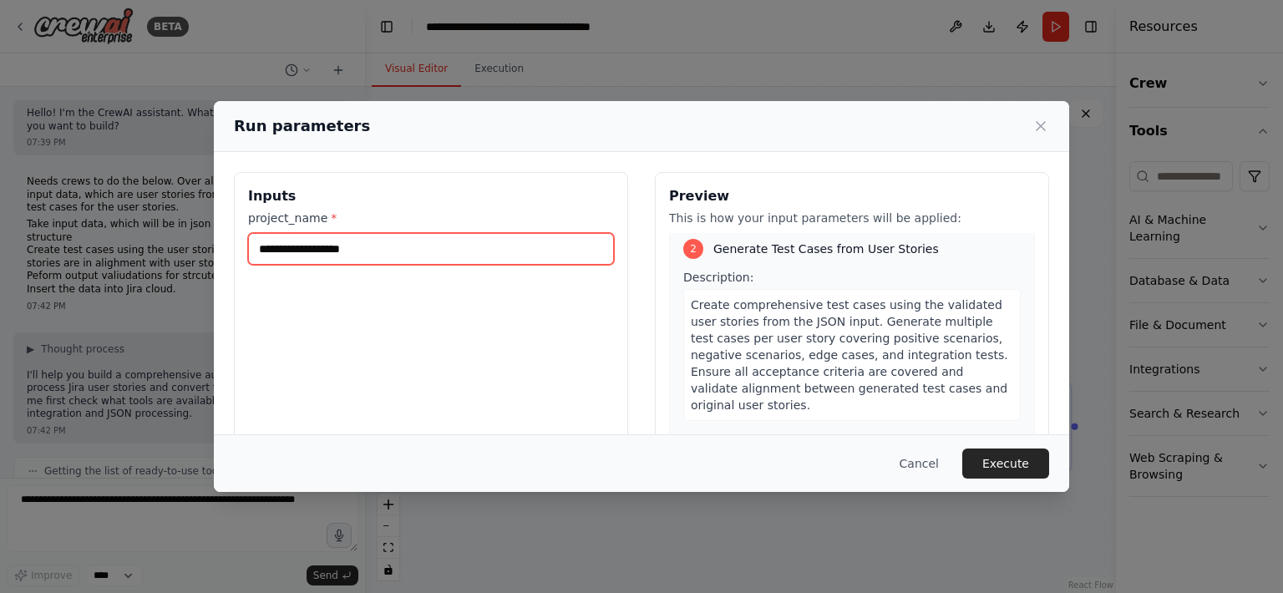
click at [374, 252] on input "**********" at bounding box center [431, 249] width 366 height 32
click at [359, 317] on div "**********" at bounding box center [431, 370] width 394 height 396
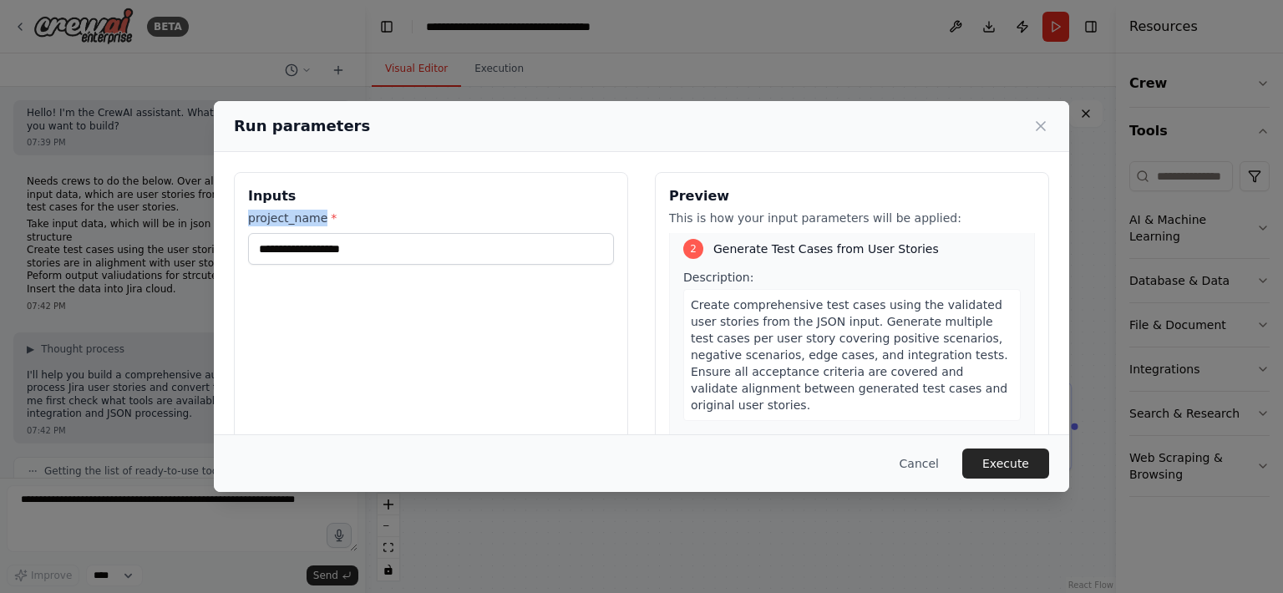
click at [359, 317] on div "**********" at bounding box center [431, 370] width 394 height 396
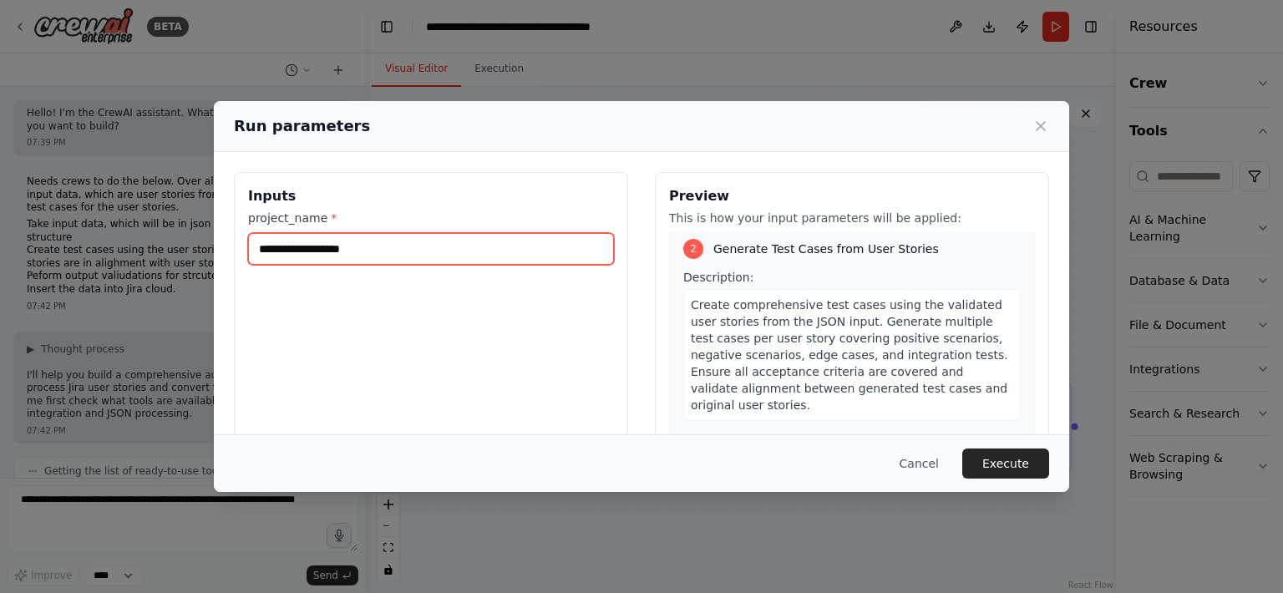
click at [373, 254] on input "**********" at bounding box center [431, 249] width 366 height 32
click at [932, 468] on button "Cancel" at bounding box center [919, 463] width 66 height 30
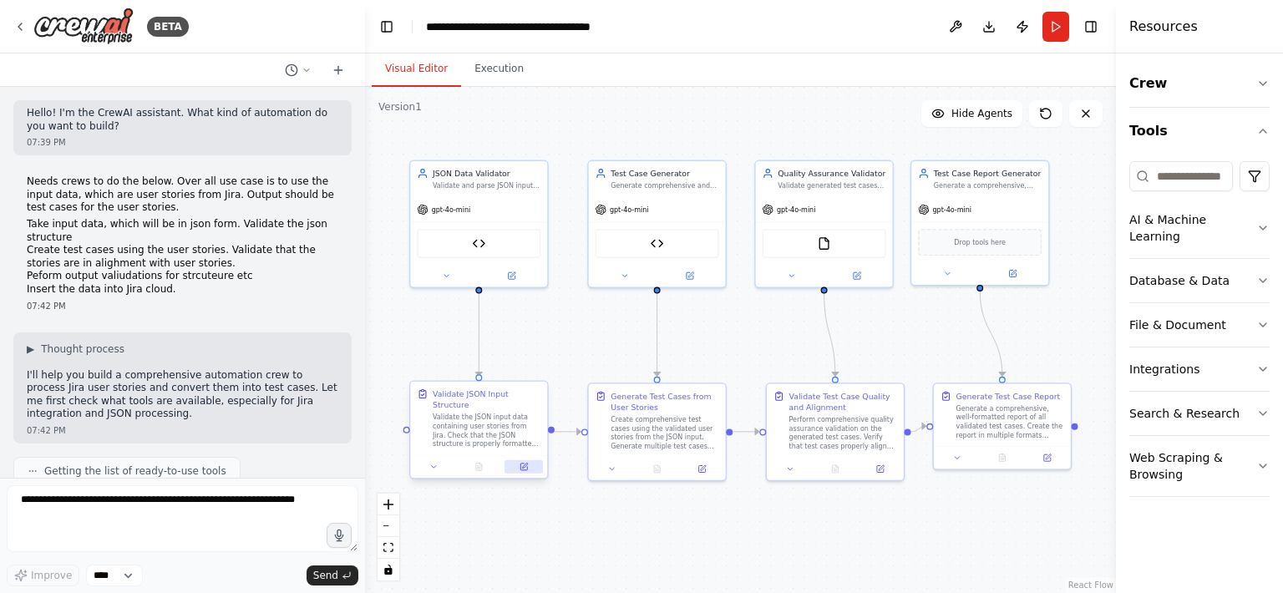
click at [528, 467] on icon at bounding box center [523, 467] width 9 height 9
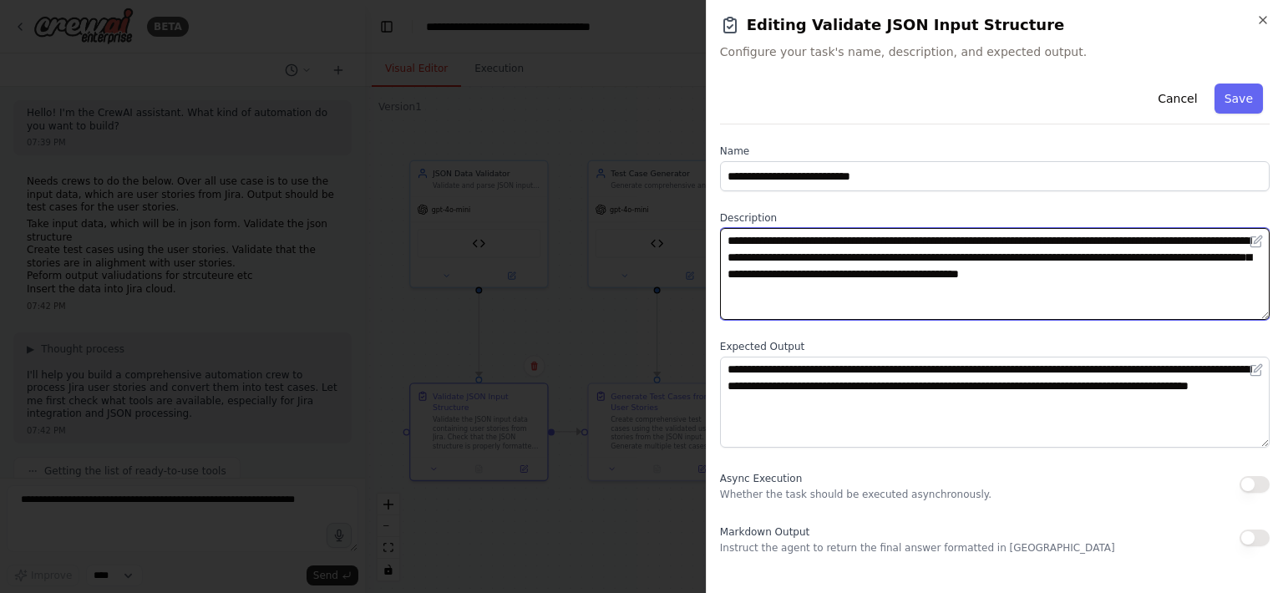
click at [839, 295] on textarea "**********" at bounding box center [994, 274] width 549 height 92
click at [993, 290] on textarea "**********" at bounding box center [994, 274] width 549 height 92
type textarea "**********"
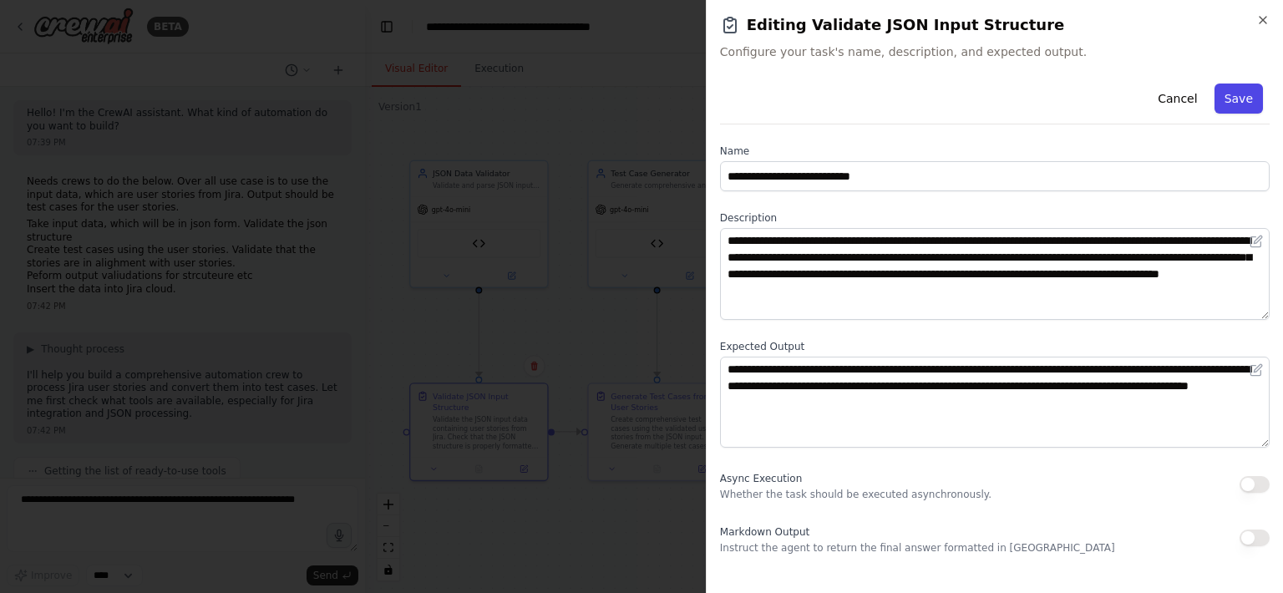
click at [1234, 107] on button "Save" at bounding box center [1238, 99] width 48 height 30
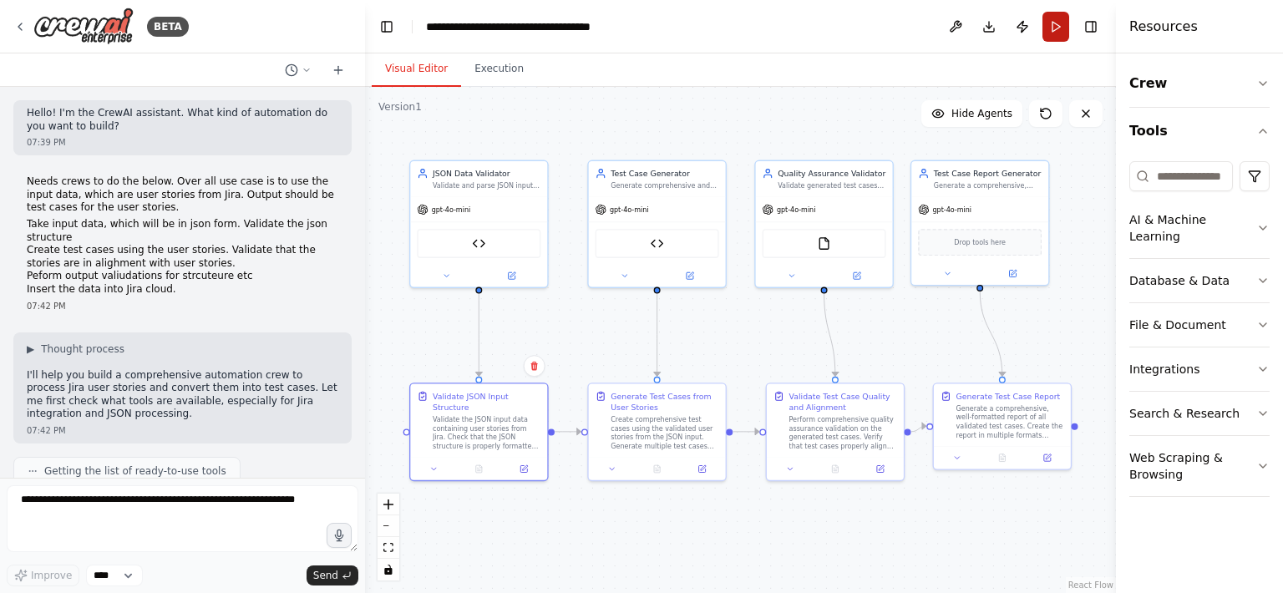
click at [1063, 32] on button "Run" at bounding box center [1055, 27] width 27 height 30
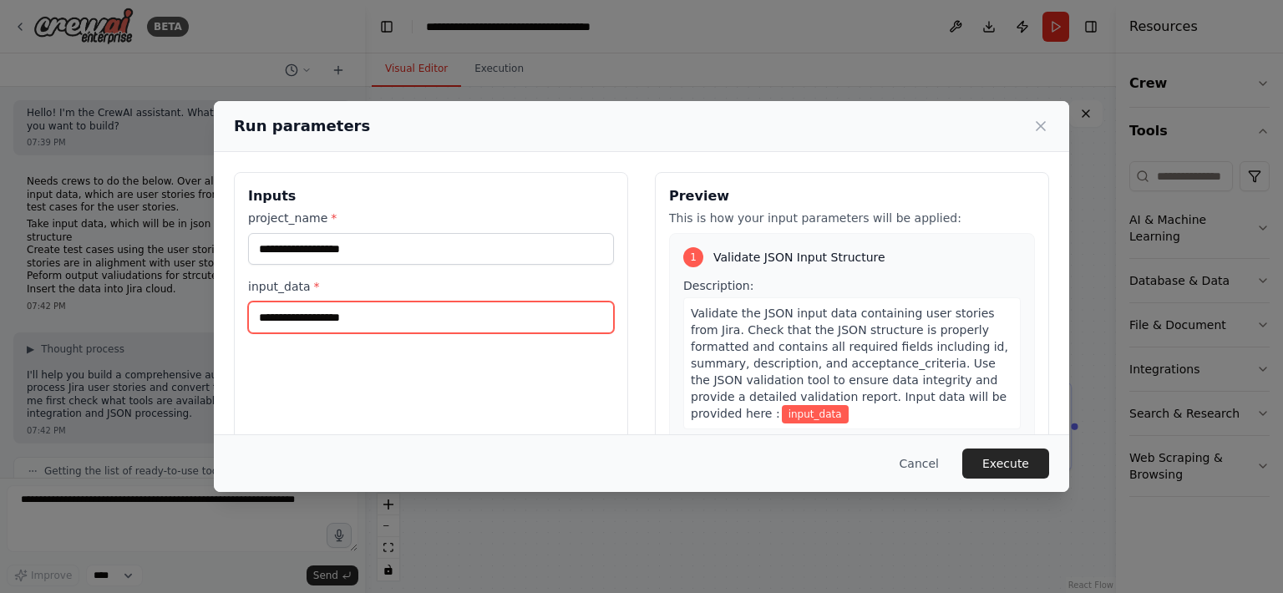
click at [365, 317] on input "input_data *" at bounding box center [431, 317] width 366 height 32
click at [925, 468] on button "Cancel" at bounding box center [919, 463] width 66 height 30
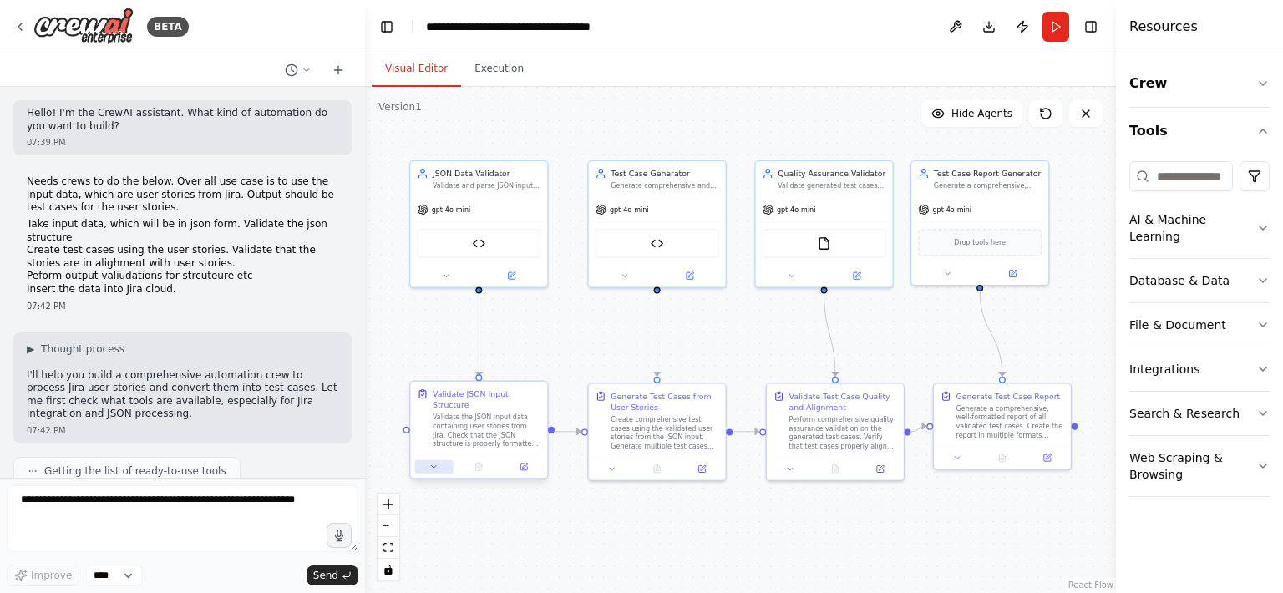
click at [438, 468] on button at bounding box center [434, 466] width 38 height 13
click at [524, 466] on icon at bounding box center [524, 465] width 5 height 5
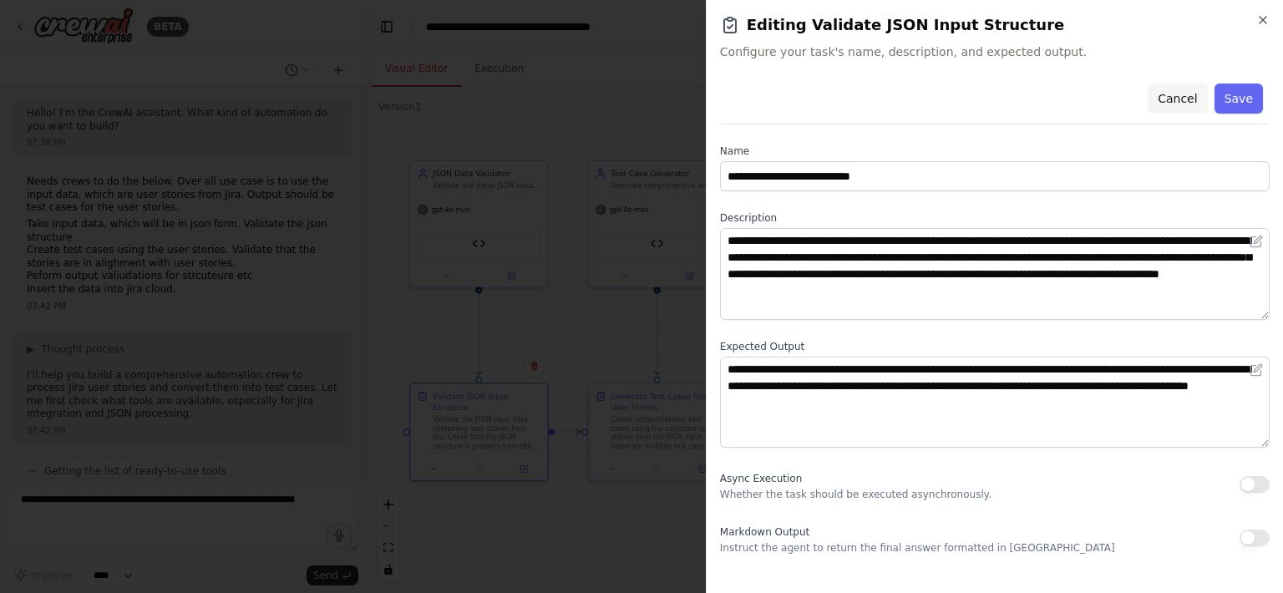
click at [1190, 97] on button "Cancel" at bounding box center [1176, 99] width 59 height 30
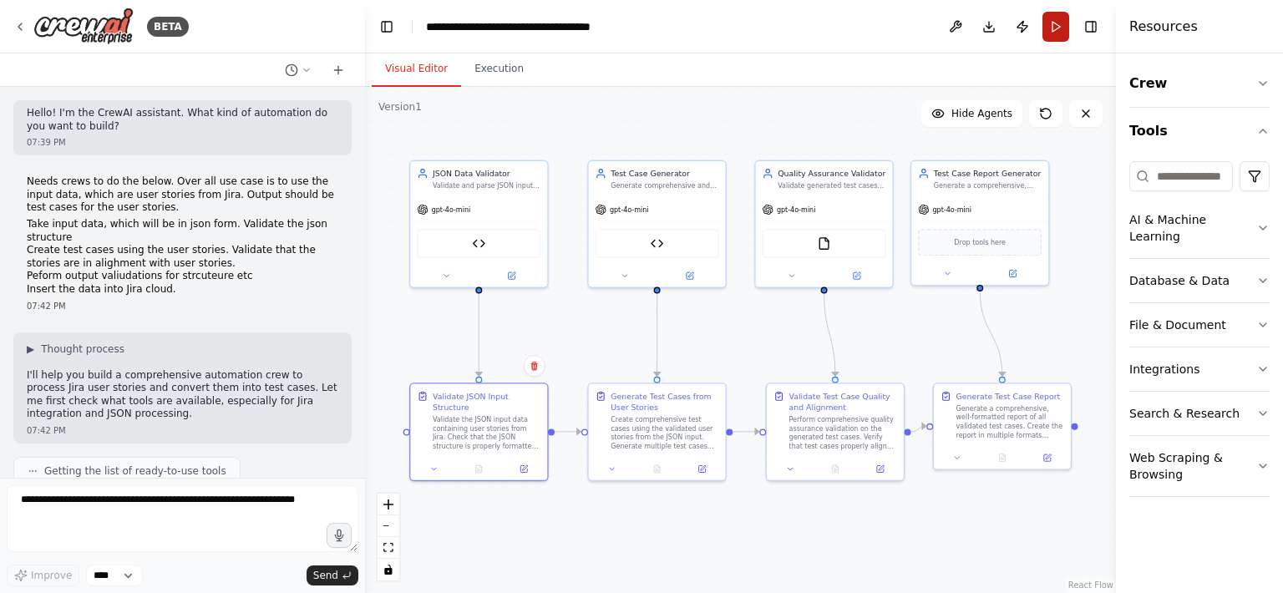
click at [1051, 28] on button "Run" at bounding box center [1055, 27] width 27 height 30
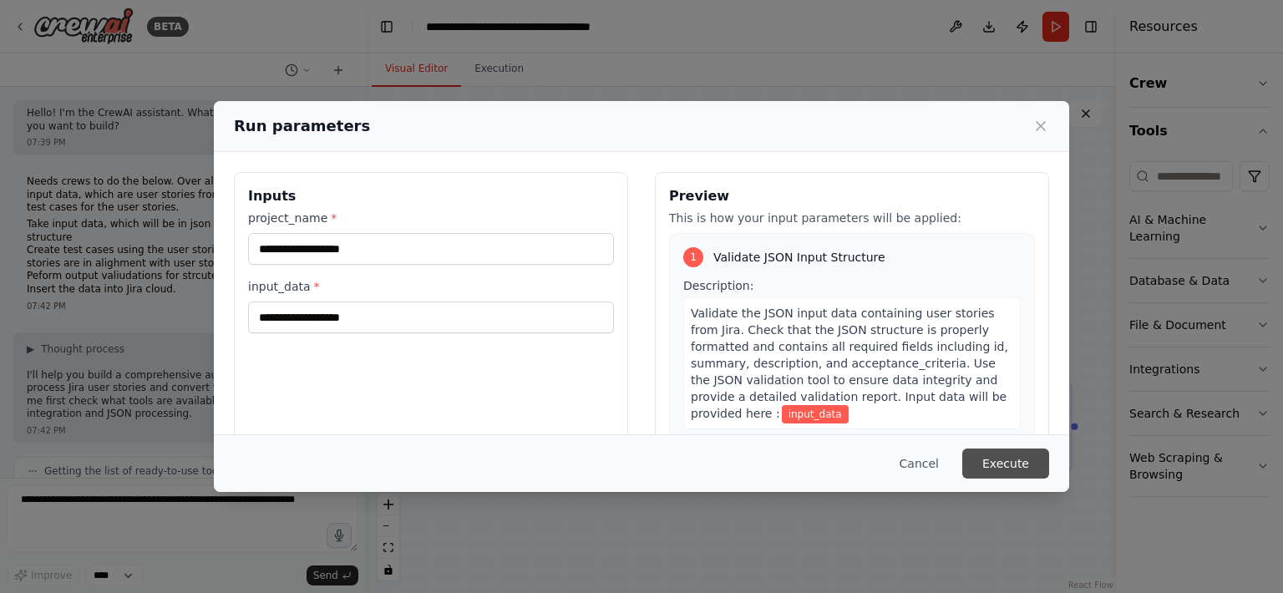
click at [1017, 462] on button "Execute" at bounding box center [1005, 463] width 87 height 30
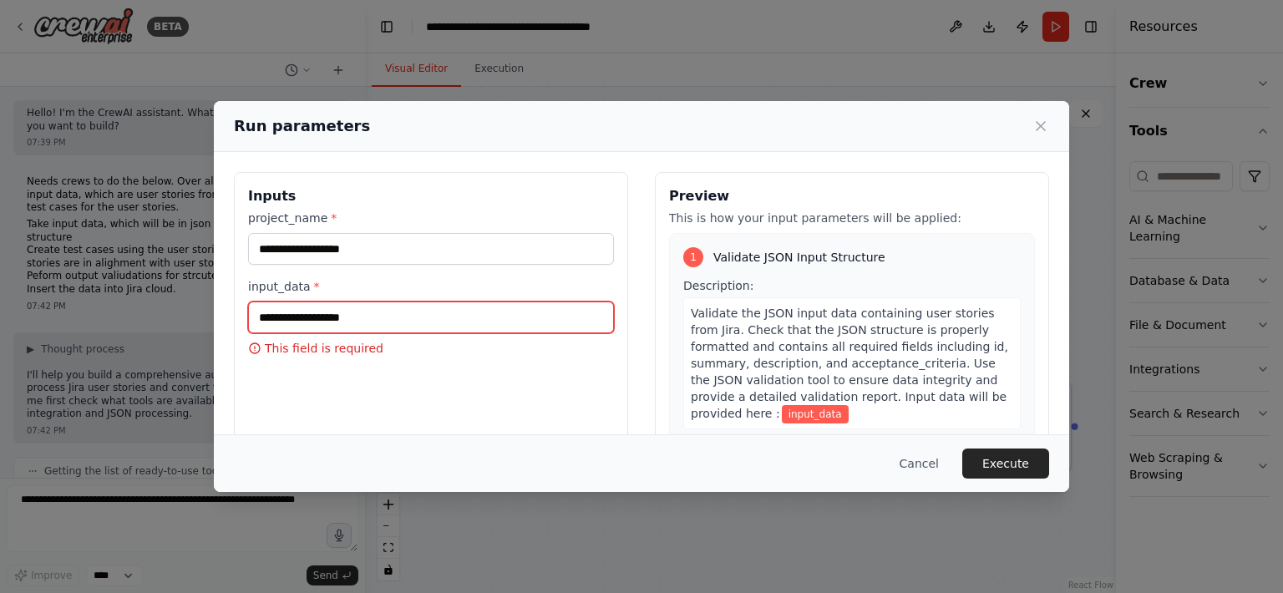
click at [351, 320] on input "input_data *" at bounding box center [431, 317] width 366 height 32
click at [923, 463] on button "Cancel" at bounding box center [919, 463] width 66 height 30
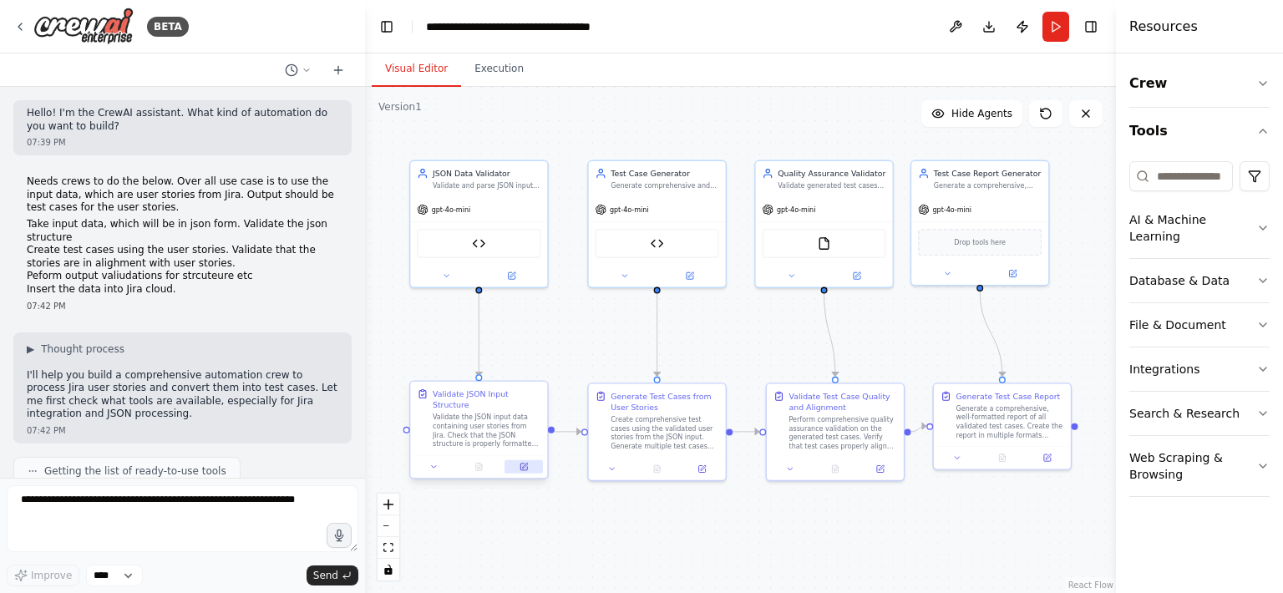
click at [524, 466] on icon at bounding box center [524, 465] width 5 height 5
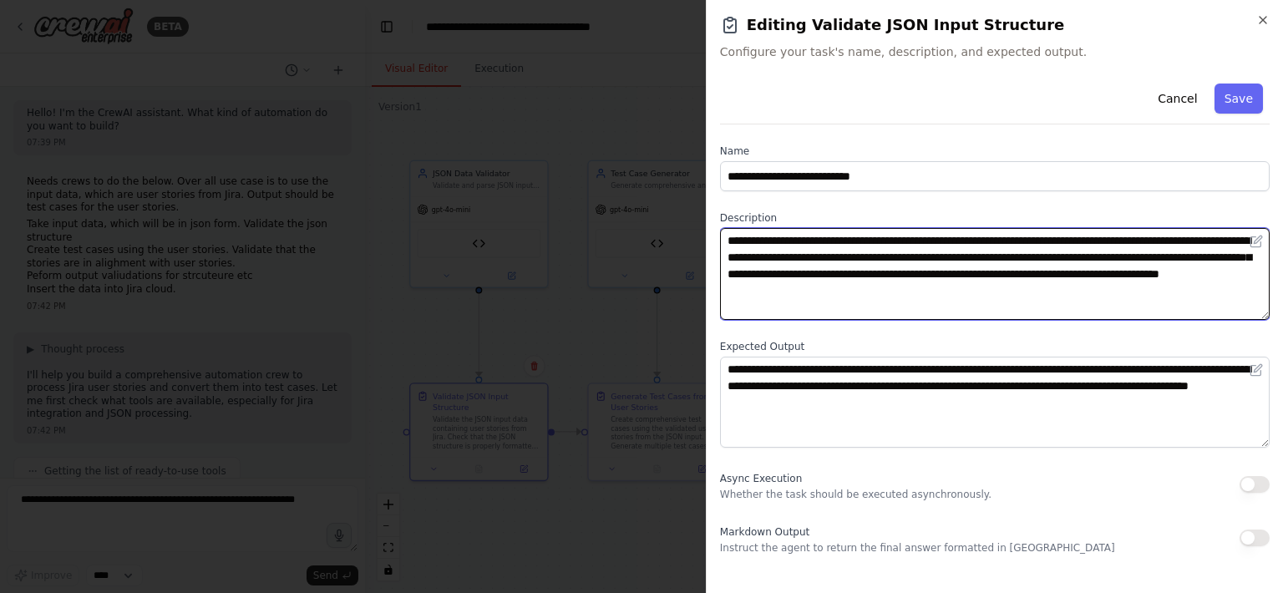
drag, startPoint x: 1078, startPoint y: 287, endPoint x: 819, endPoint y: 284, distance: 258.9
click at [819, 284] on textarea "**********" at bounding box center [994, 274] width 549 height 92
type textarea "**********"
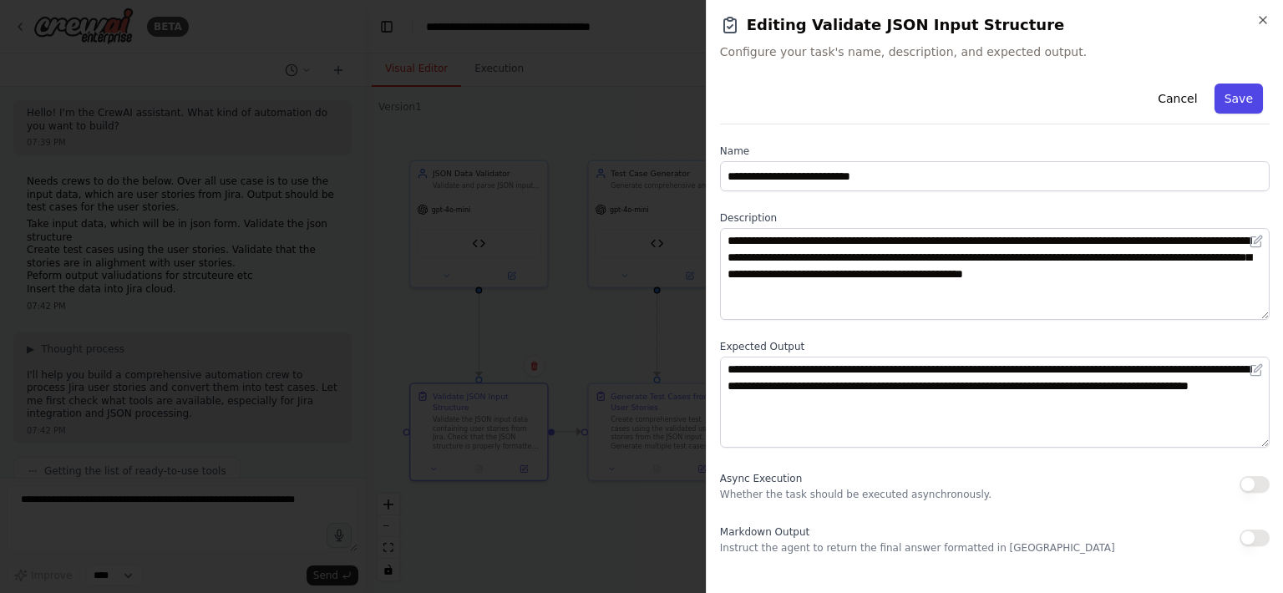
click at [1249, 99] on button "Save" at bounding box center [1238, 99] width 48 height 30
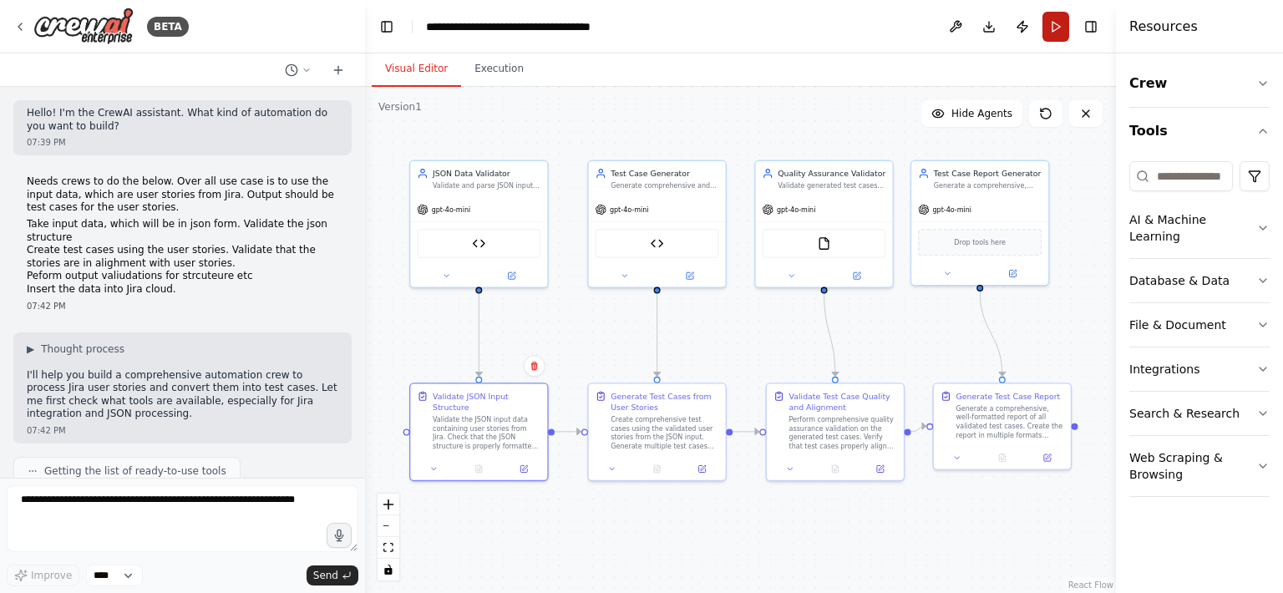
click at [1058, 25] on button "Run" at bounding box center [1055, 27] width 27 height 30
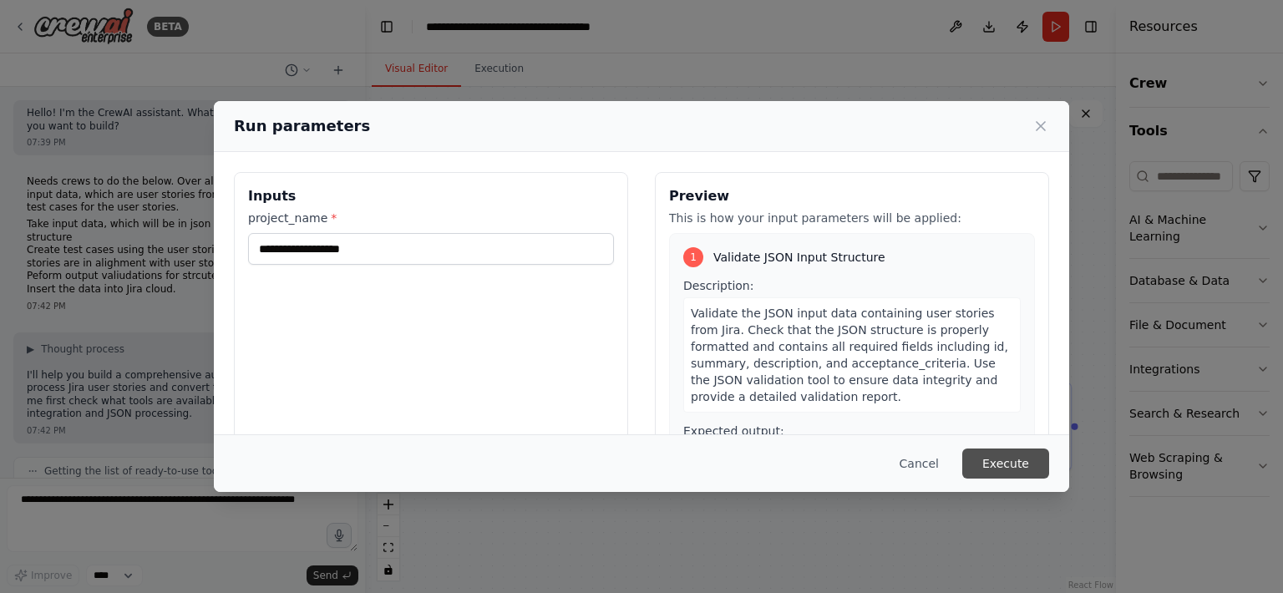
click at [1019, 460] on button "Execute" at bounding box center [1005, 463] width 87 height 30
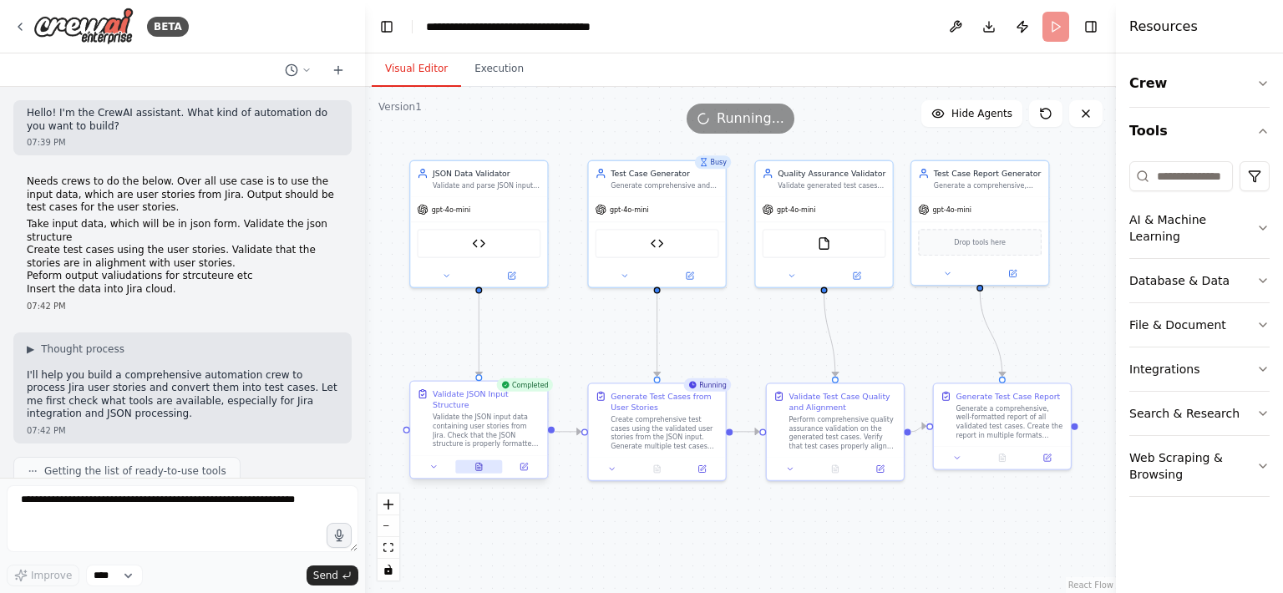
click at [480, 467] on icon at bounding box center [479, 467] width 6 height 8
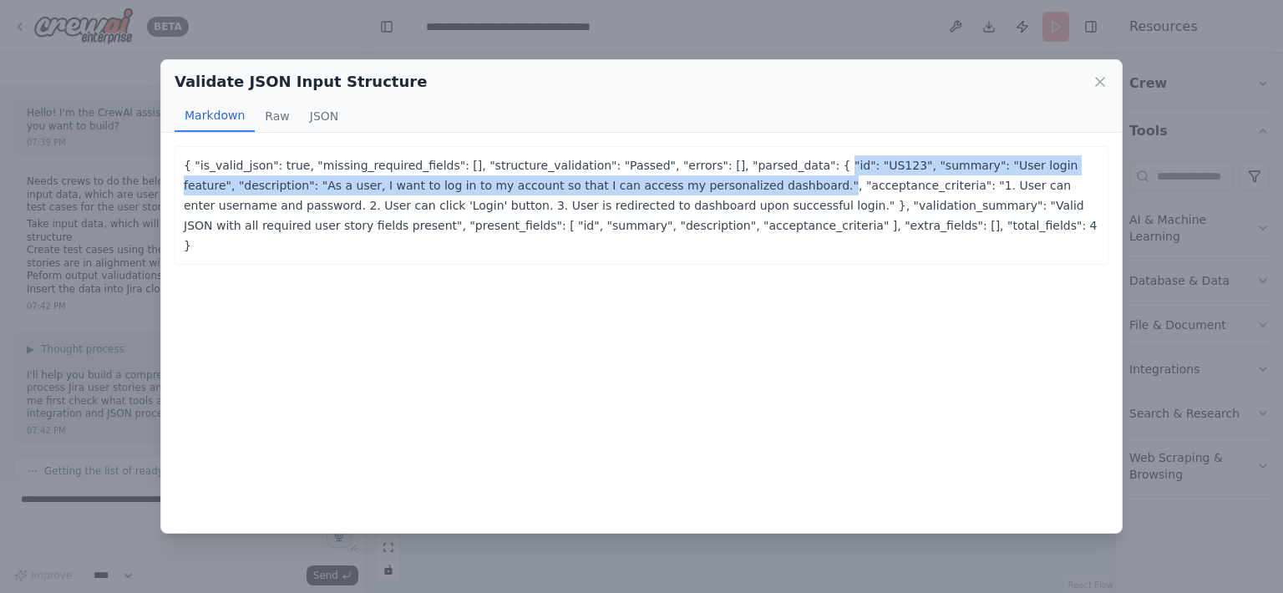
drag, startPoint x: 806, startPoint y: 163, endPoint x: 747, endPoint y: 185, distance: 62.4
click at [747, 185] on p "{ "is_valid_json": true, "missing_required_fields": [], "structure_validation":…" at bounding box center [641, 205] width 915 height 100
copy p ""id": "US123", "summary": "User login feature", "description": "As a user, I wa…"
click at [316, 114] on button "JSON" at bounding box center [324, 116] width 49 height 32
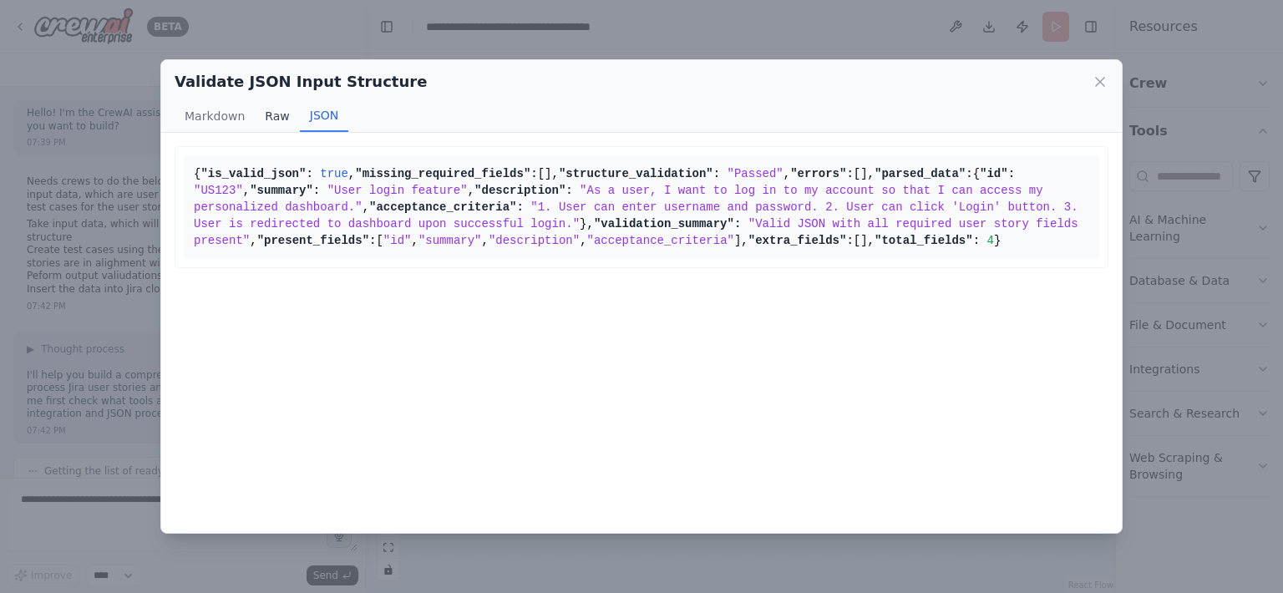
click at [278, 115] on button "Raw" at bounding box center [277, 116] width 44 height 32
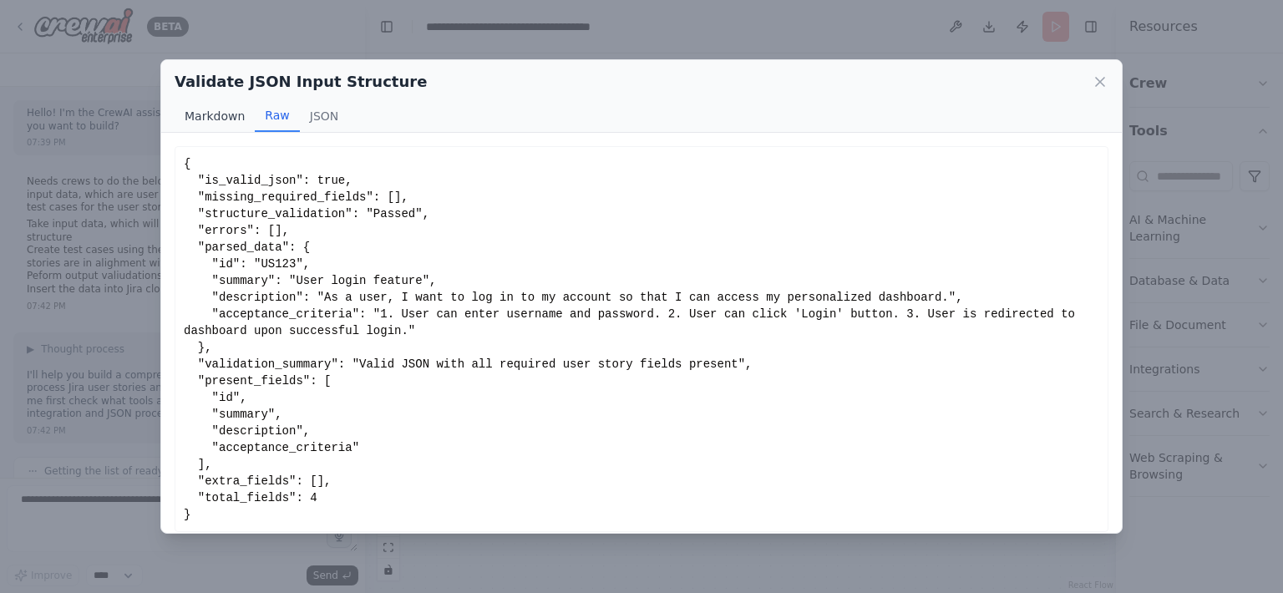
click at [214, 117] on button "Markdown" at bounding box center [215, 116] width 80 height 32
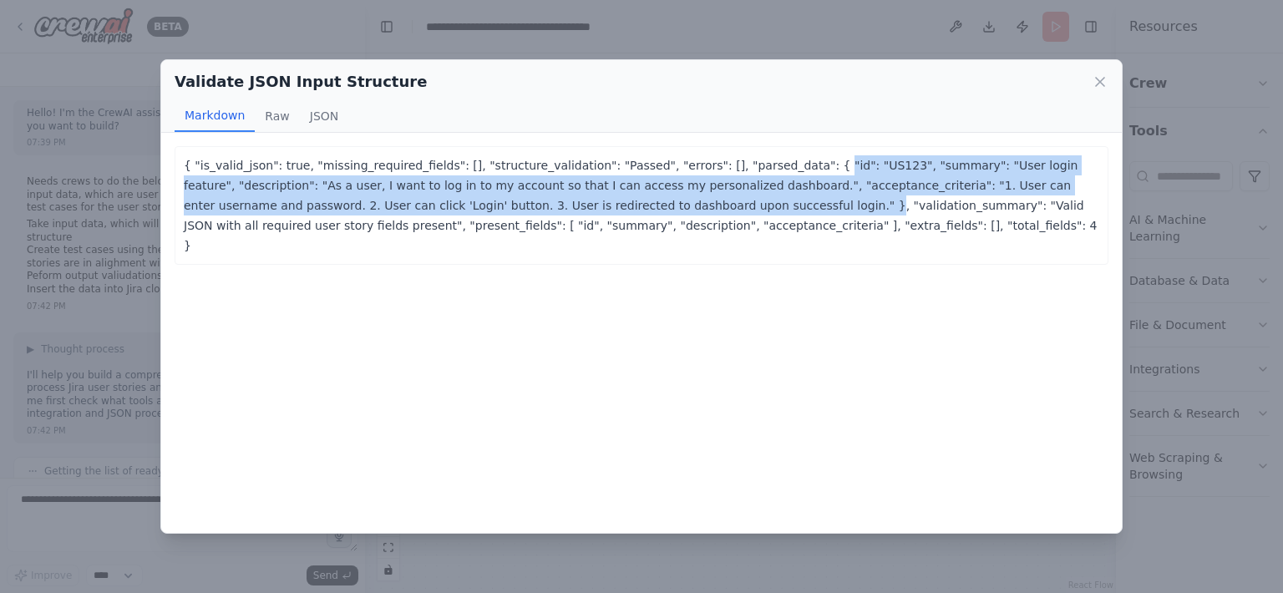
click at [734, 205] on p "{ "is_valid_json": true, "missing_required_fields": [], "structure_validation":…" at bounding box center [641, 205] width 915 height 100
drag, startPoint x: 797, startPoint y: 164, endPoint x: 735, endPoint y: 205, distance: 75.3
click at [735, 205] on p "{ "is_valid_json": true, "missing_required_fields": [], "structure_validation":…" at bounding box center [641, 205] width 915 height 100
copy p "{ "id": "US123", "summary": "User login feature", "description": "As a user, I …"
click at [1105, 80] on icon at bounding box center [1099, 81] width 17 height 17
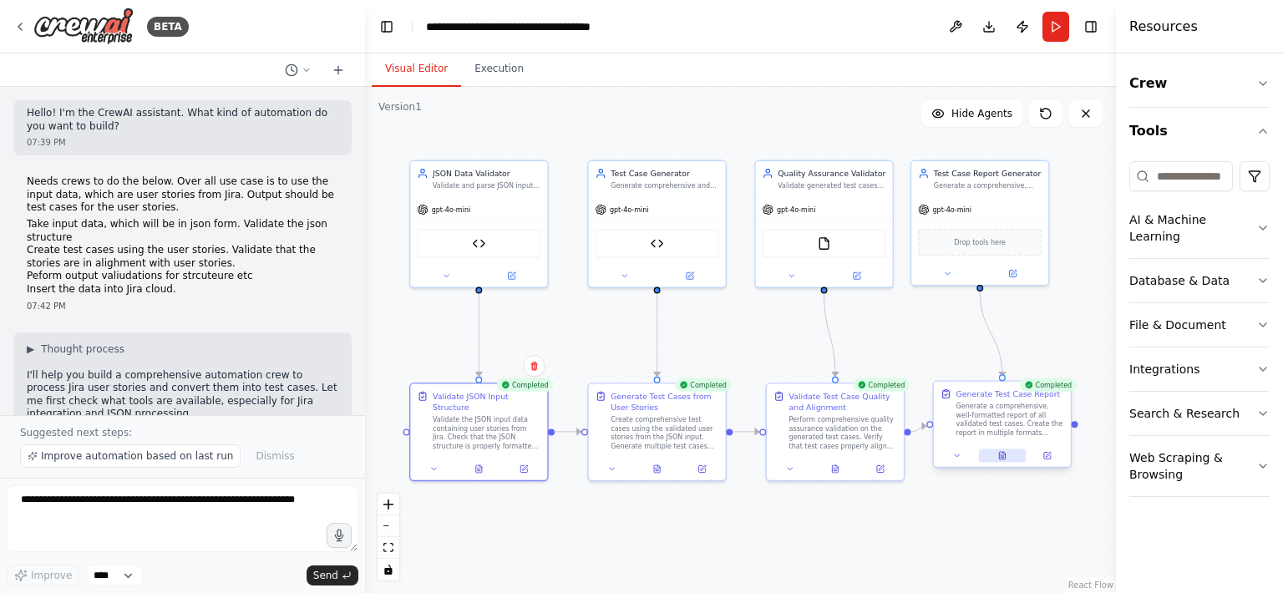
click at [1004, 461] on button at bounding box center [1002, 455] width 47 height 13
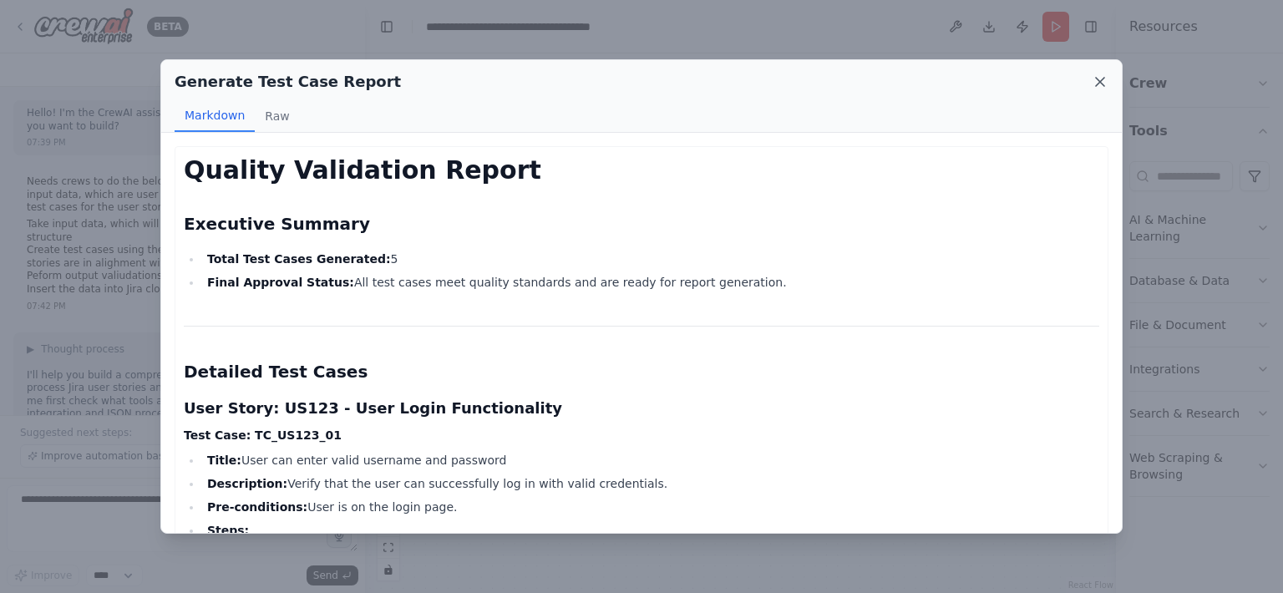
click at [1097, 80] on icon at bounding box center [1099, 81] width 17 height 17
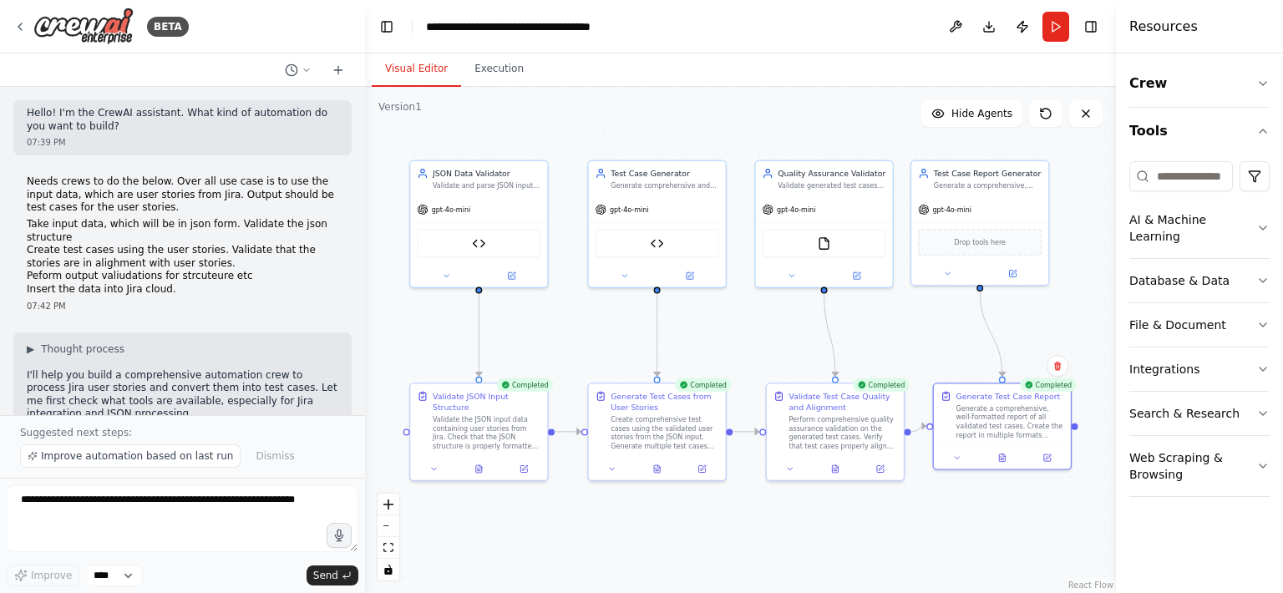
click at [433, 73] on button "Visual Editor" at bounding box center [416, 69] width 89 height 35
click at [437, 467] on icon at bounding box center [433, 467] width 9 height 9
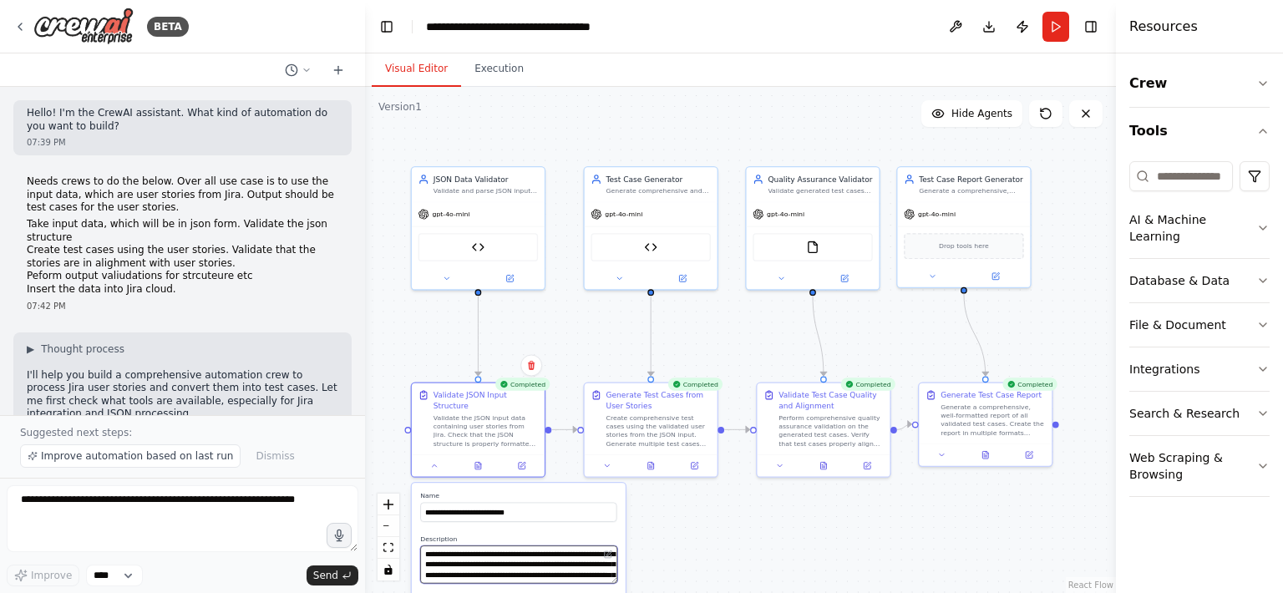
click at [505, 560] on textarea "**********" at bounding box center [518, 564] width 197 height 38
click at [506, 559] on textarea "**********" at bounding box center [518, 564] width 197 height 38
click at [519, 459] on icon at bounding box center [521, 463] width 8 height 8
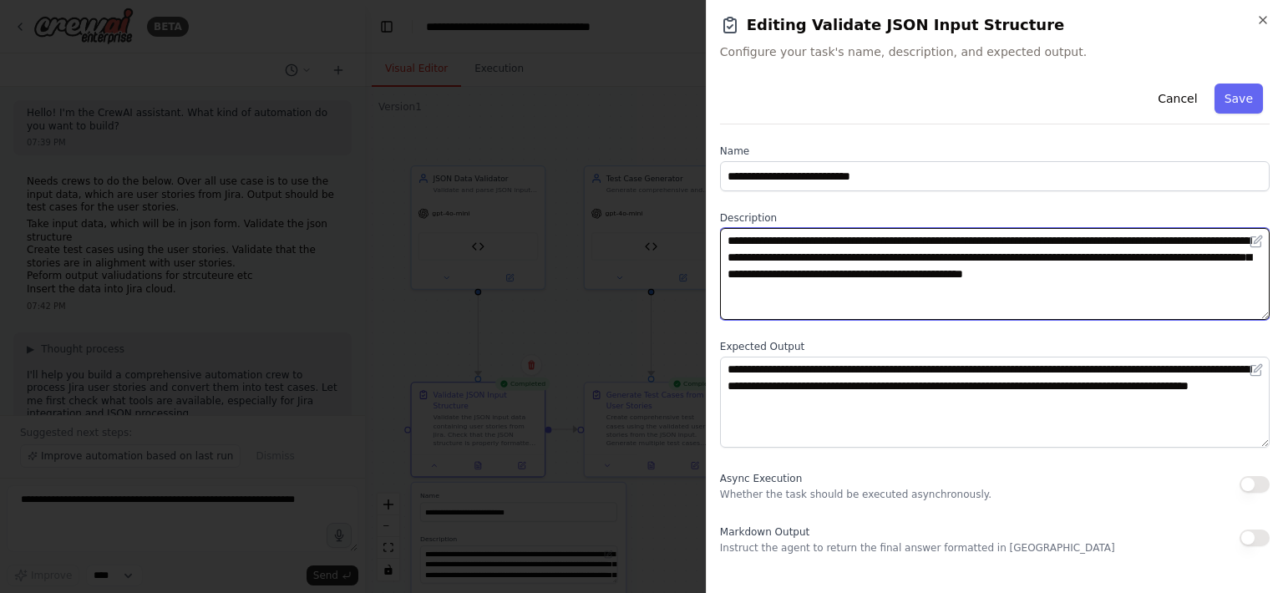
click at [860, 290] on textarea "**********" at bounding box center [994, 274] width 549 height 92
type textarea "**********"
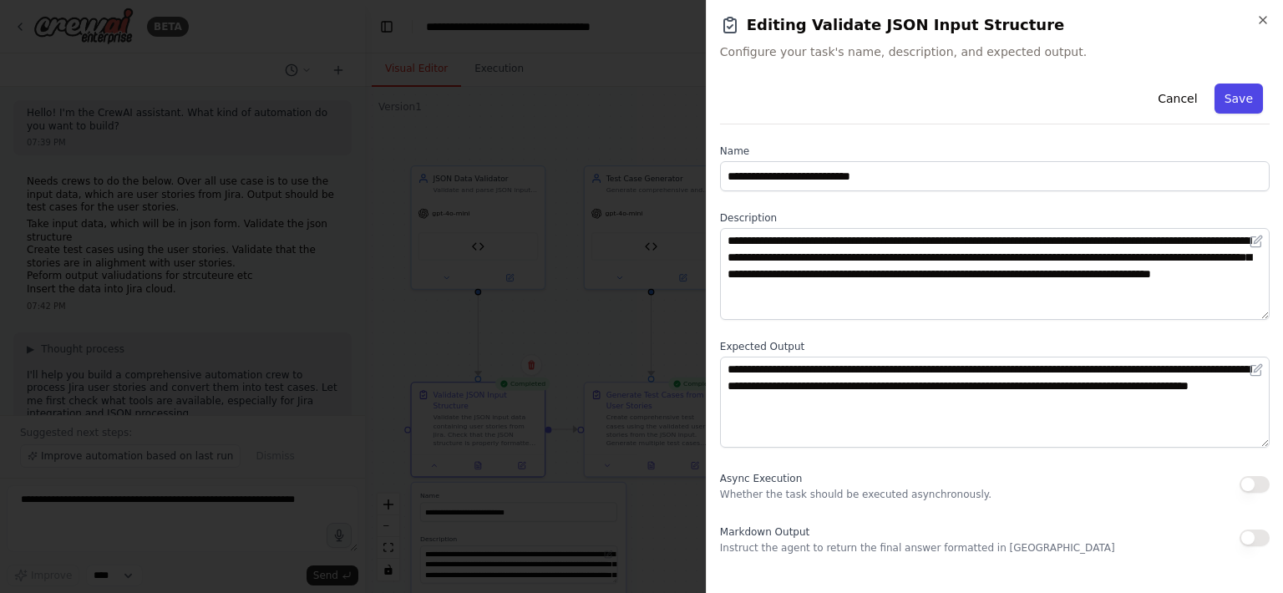
click at [1246, 109] on button "Save" at bounding box center [1238, 99] width 48 height 30
type textarea "**********"
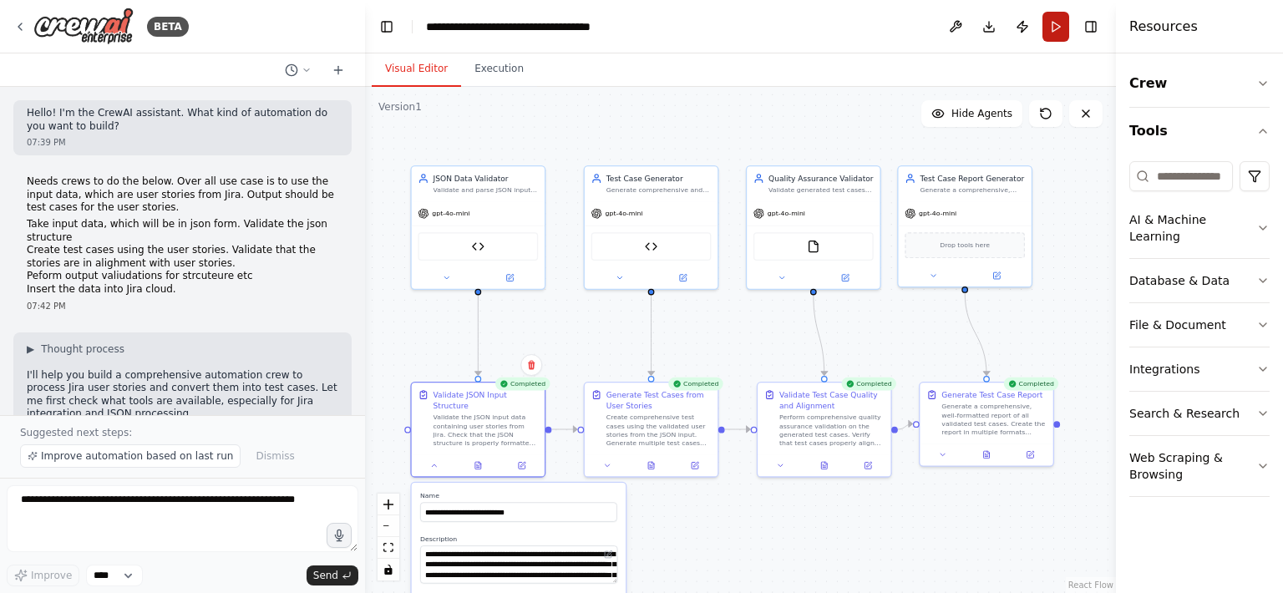
click at [1057, 33] on button "Run" at bounding box center [1055, 27] width 27 height 30
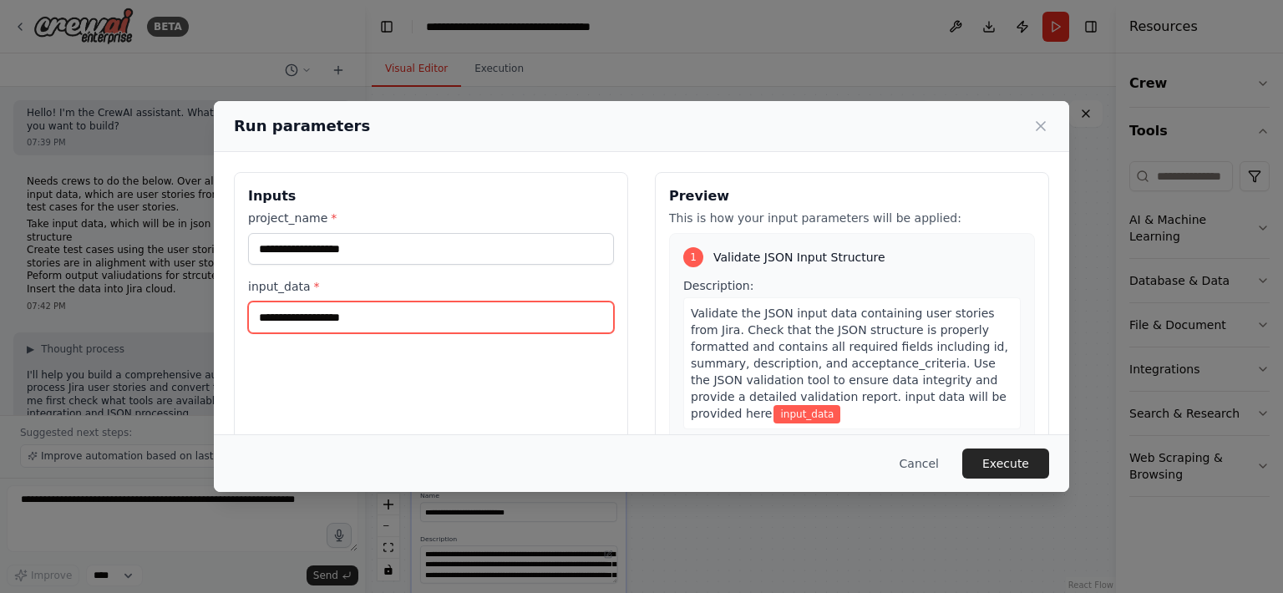
click at [392, 318] on input "input_data *" at bounding box center [431, 317] width 366 height 32
paste input "**********"
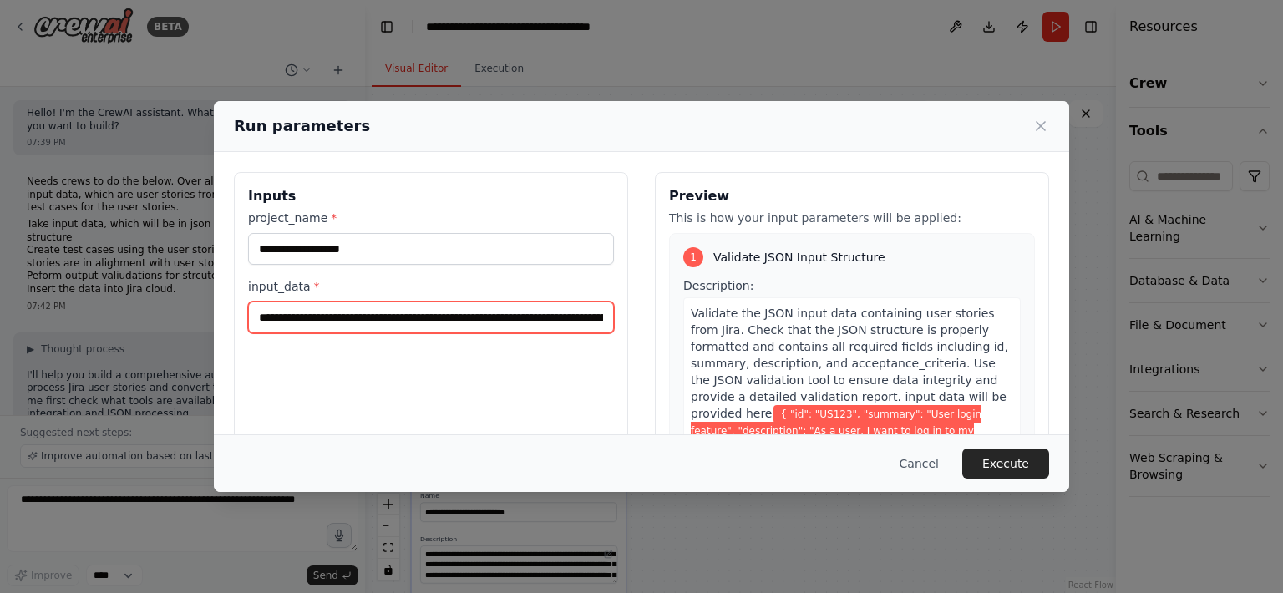
scroll to position [0, 1346]
type input "**********"
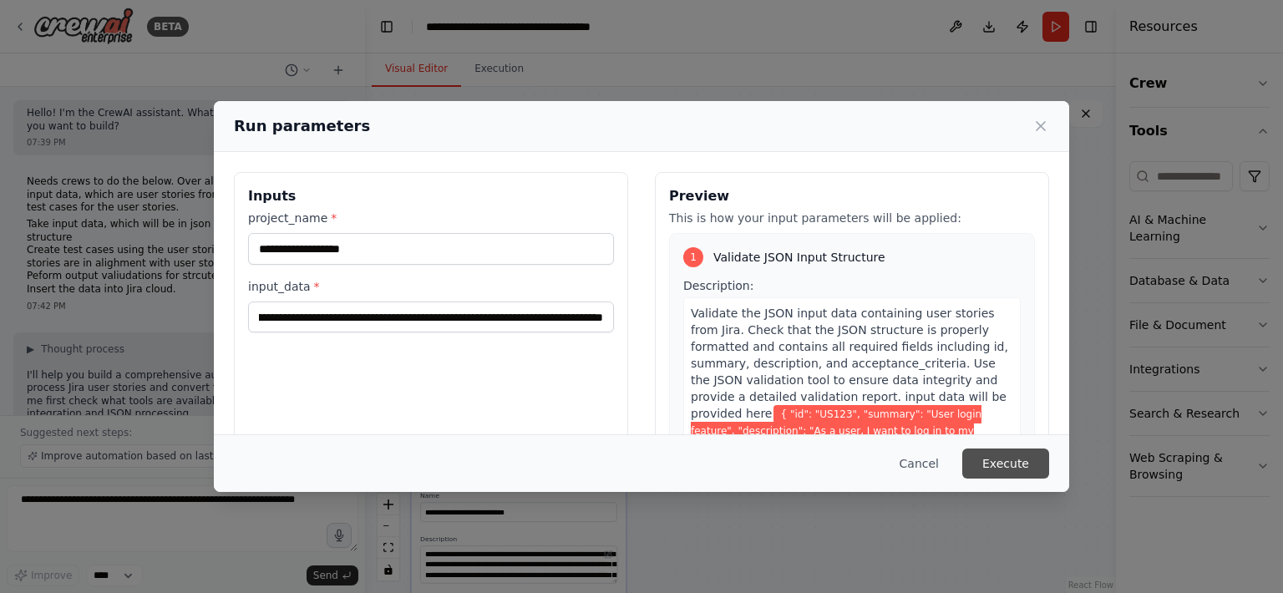
scroll to position [0, 0]
click at [1006, 467] on button "Execute" at bounding box center [1005, 463] width 87 height 30
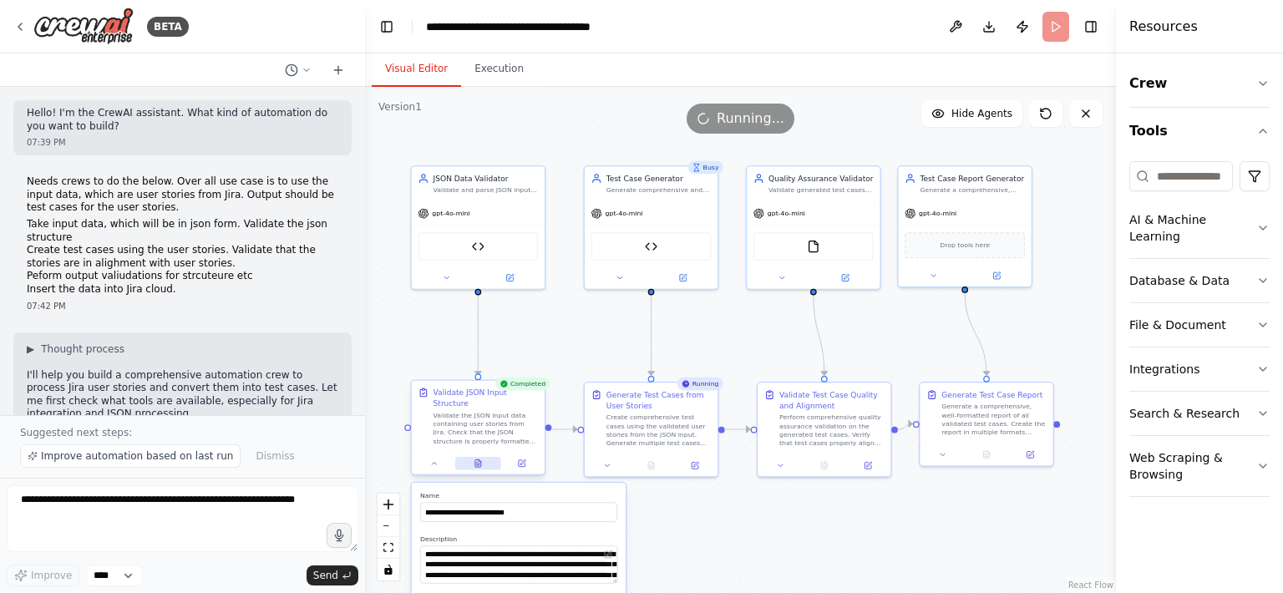
click at [476, 463] on icon at bounding box center [478, 463] width 6 height 8
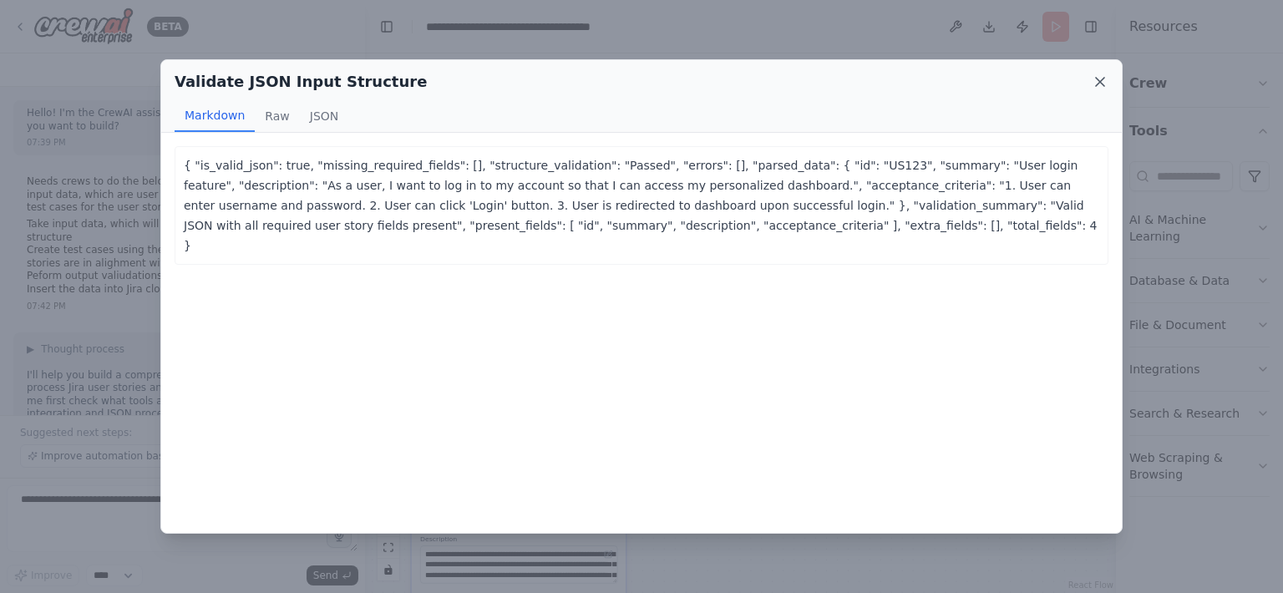
click at [1103, 82] on icon at bounding box center [1099, 81] width 17 height 17
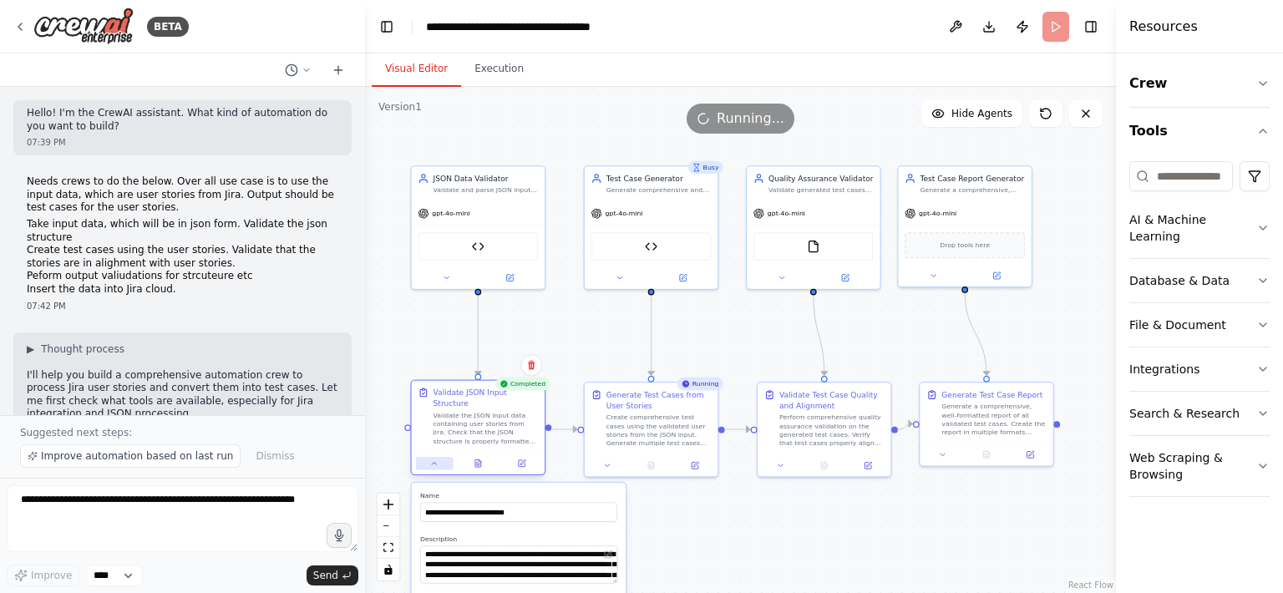
click at [437, 466] on icon at bounding box center [434, 463] width 8 height 8
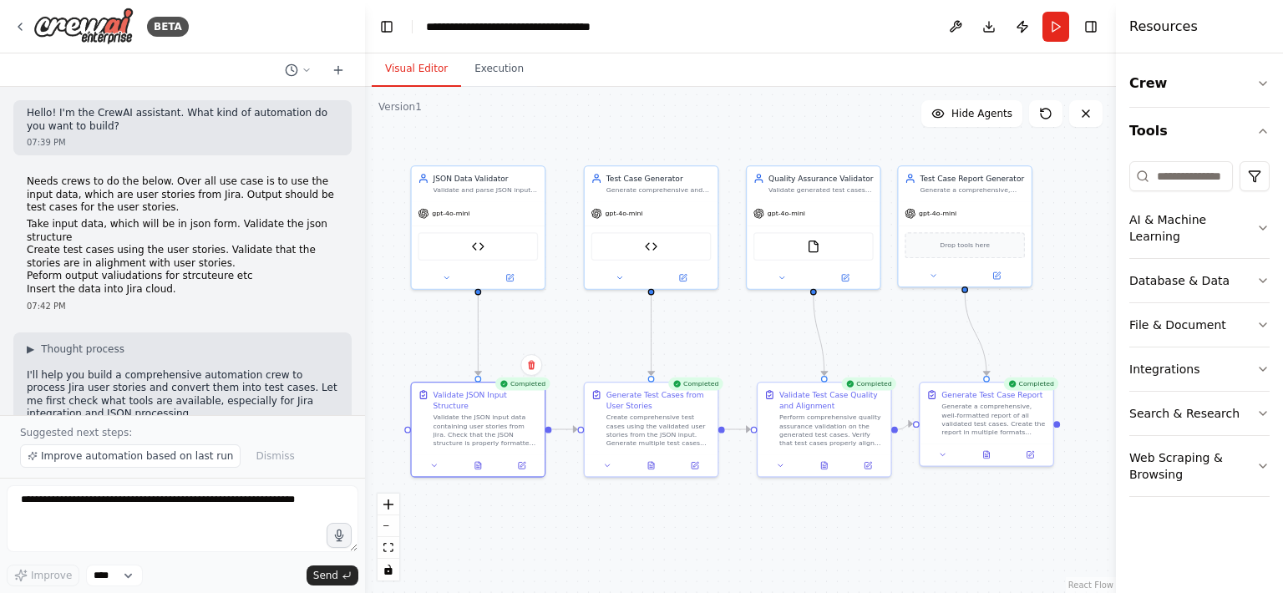
scroll to position [1, 0]
